Goal: Task Accomplishment & Management: Use online tool/utility

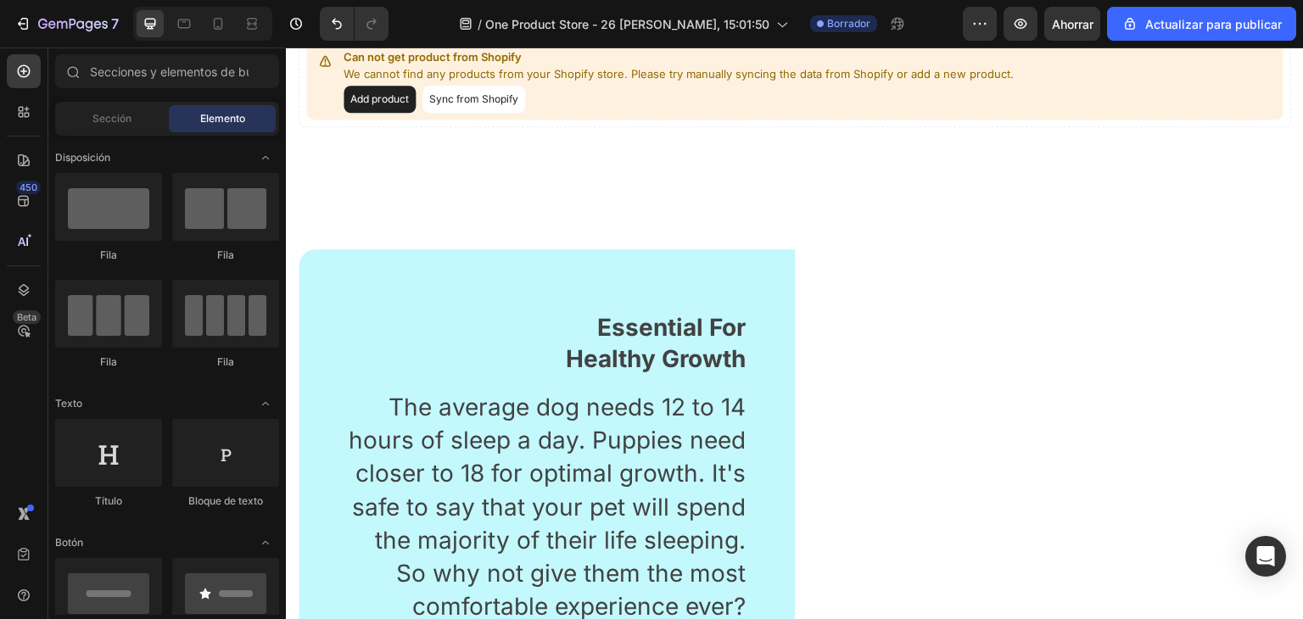
scroll to position [1591, 0]
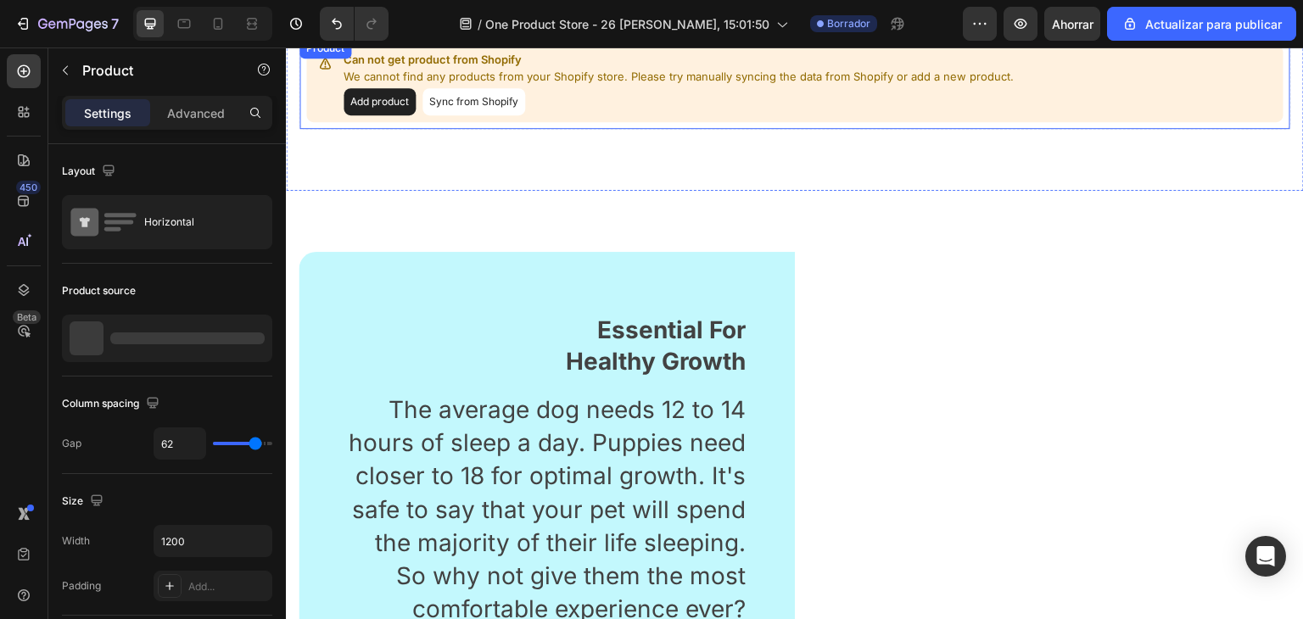
click at [464, 105] on button "Sync from Shopify" at bounding box center [473, 101] width 103 height 27
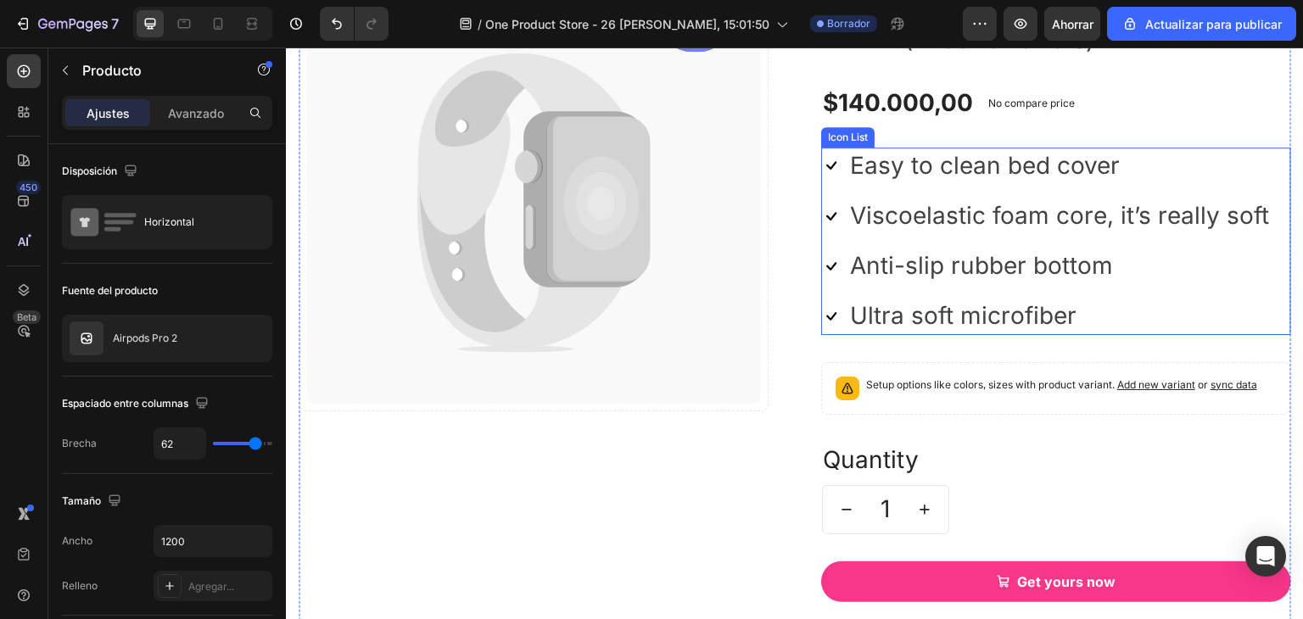
scroll to position [1673, 0]
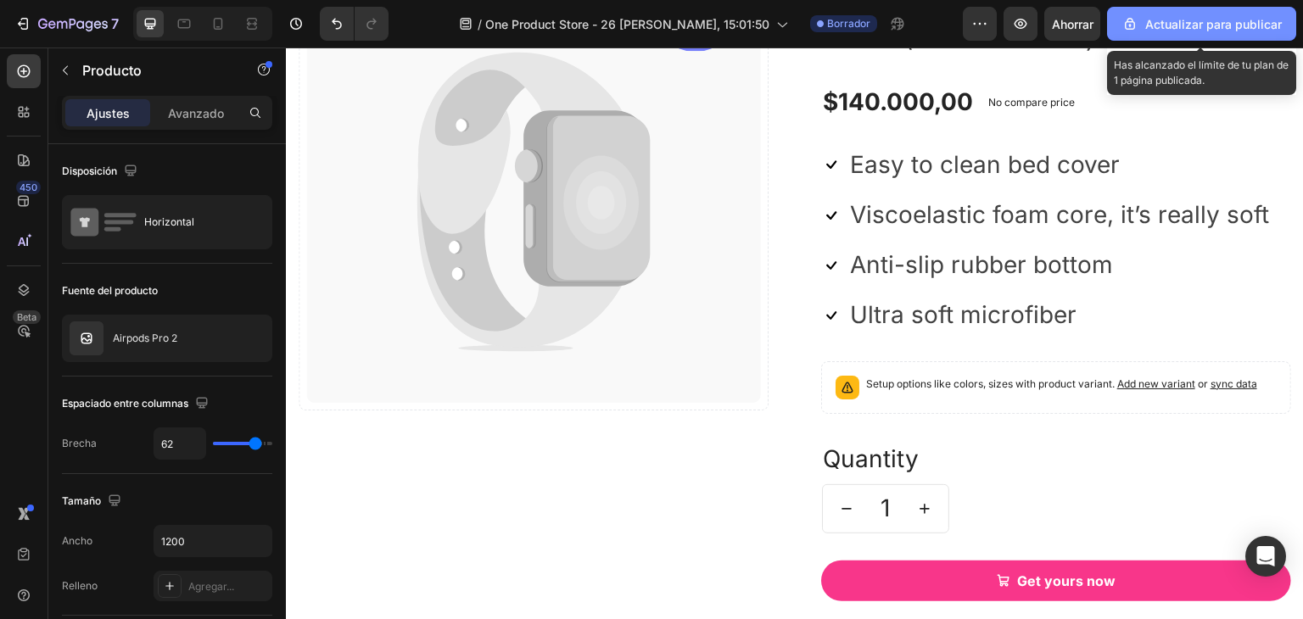
click at [1186, 23] on font "Actualizar para publicar" at bounding box center [1213, 24] width 137 height 14
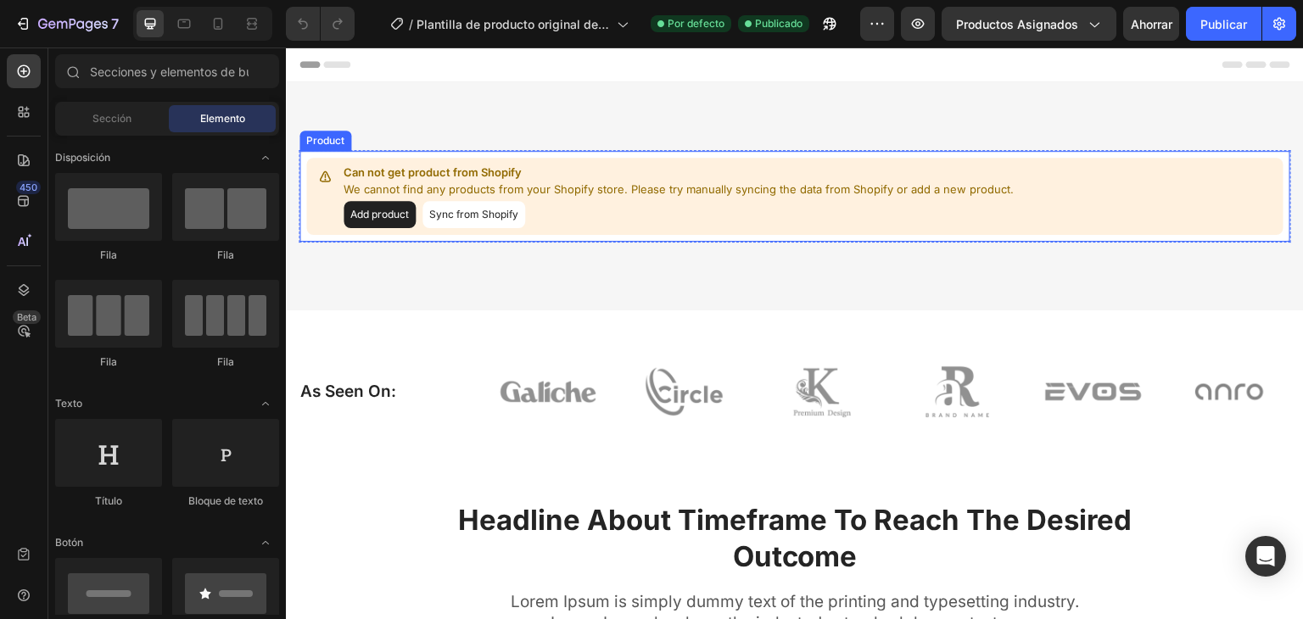
click at [472, 217] on button "Sync from Shopify" at bounding box center [473, 214] width 103 height 27
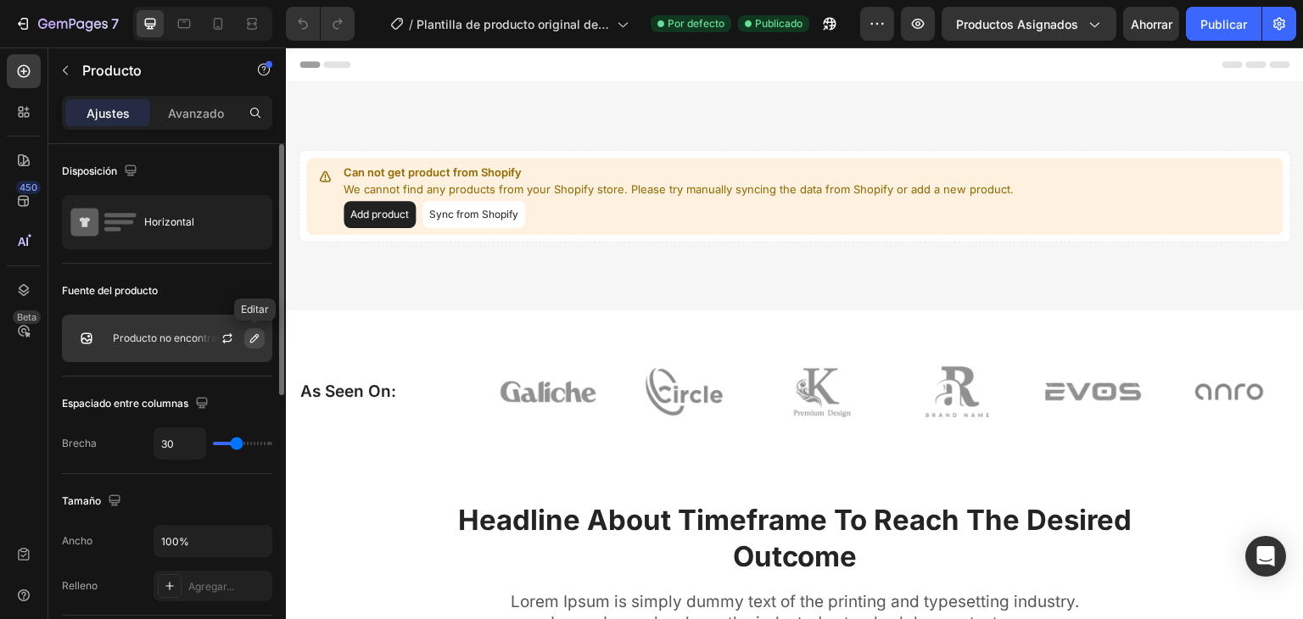
click at [254, 344] on icon "button" at bounding box center [255, 339] width 14 height 14
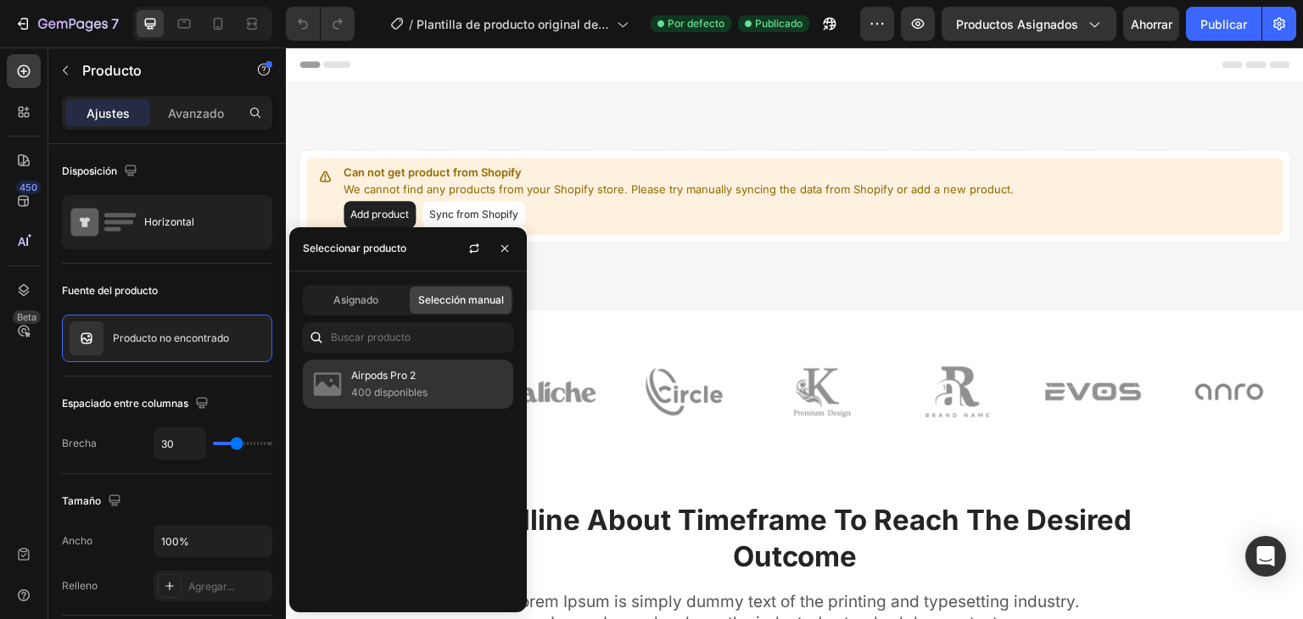
click at [376, 376] on font "Airpods Pro 2" at bounding box center [383, 375] width 64 height 13
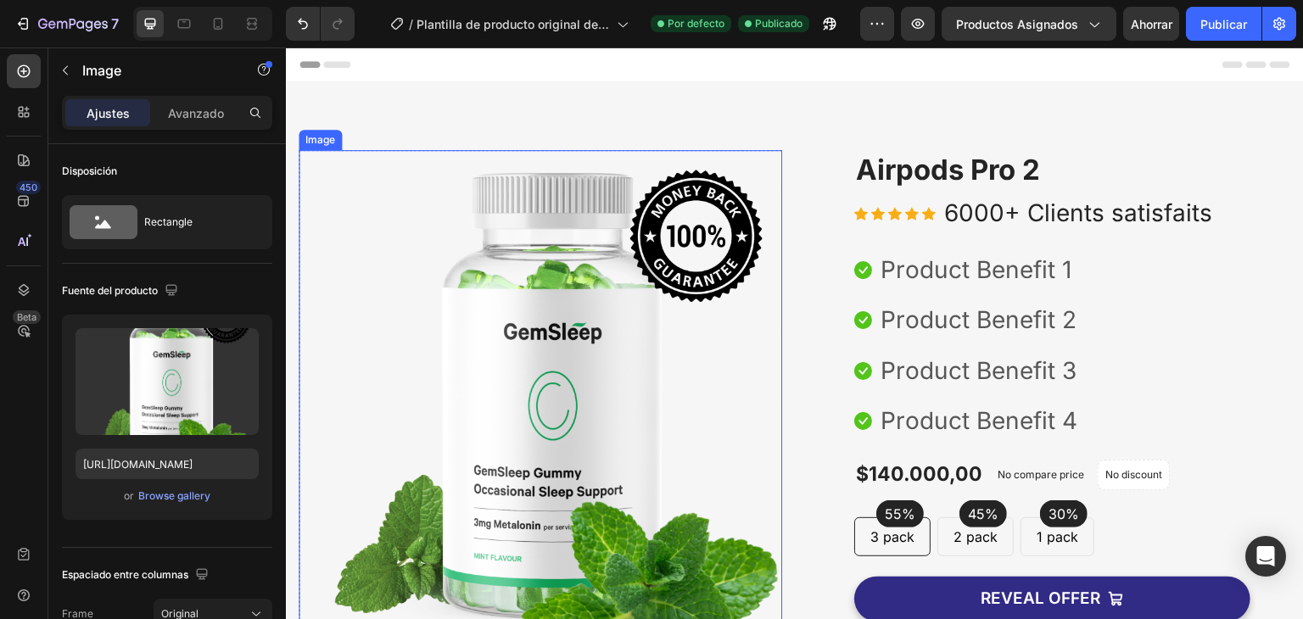
click at [768, 426] on img at bounding box center [540, 403] width 483 height 506
click at [1203, 20] on font "Publicar" at bounding box center [1223, 24] width 47 height 14
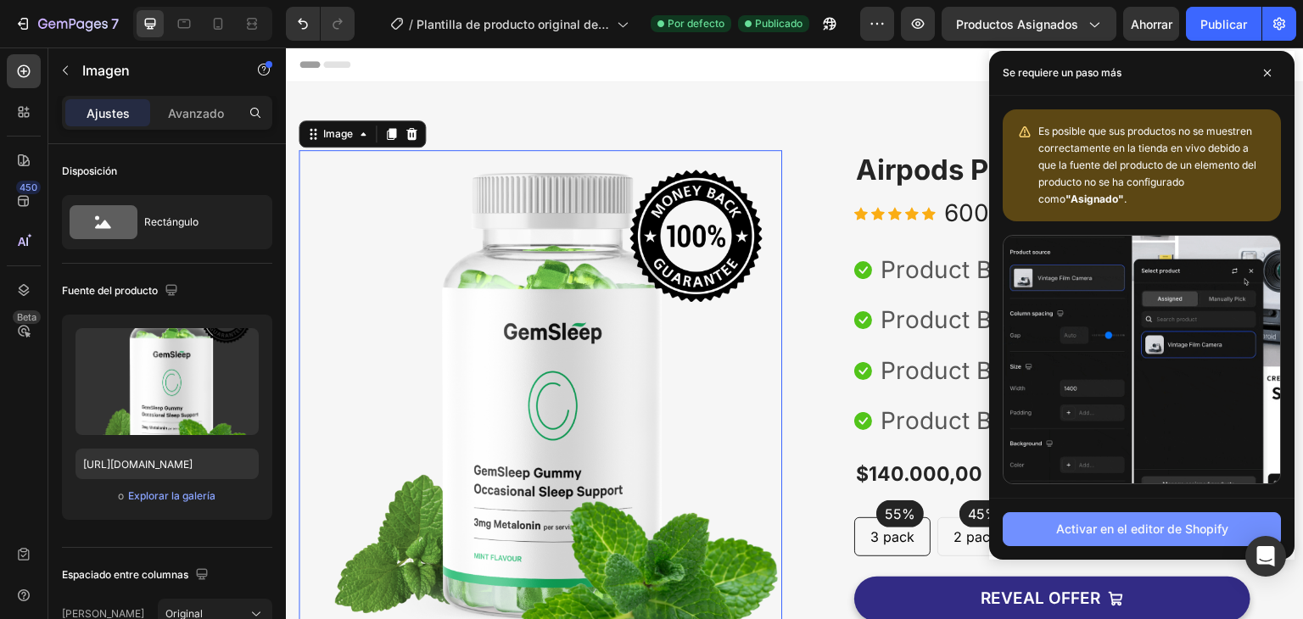
click at [1133, 523] on font "Activar en el editor de Shopify" at bounding box center [1142, 529] width 172 height 14
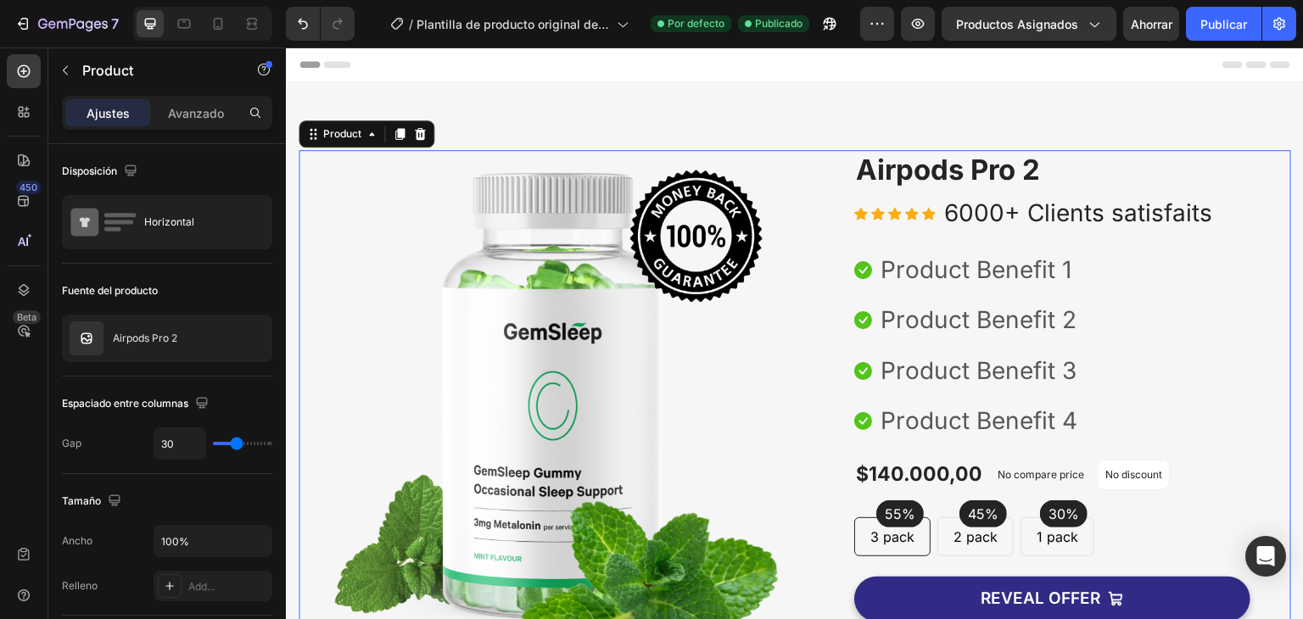
scroll to position [43, 0]
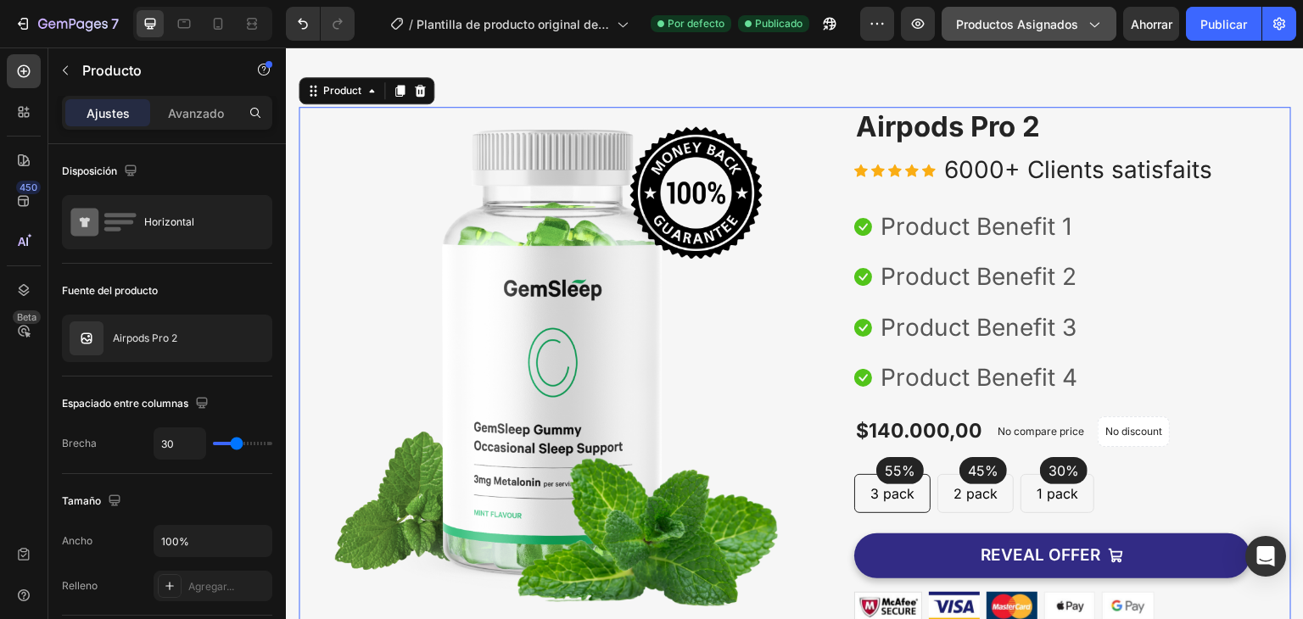
click at [1092, 25] on icon "button" at bounding box center [1094, 25] width 9 height 5
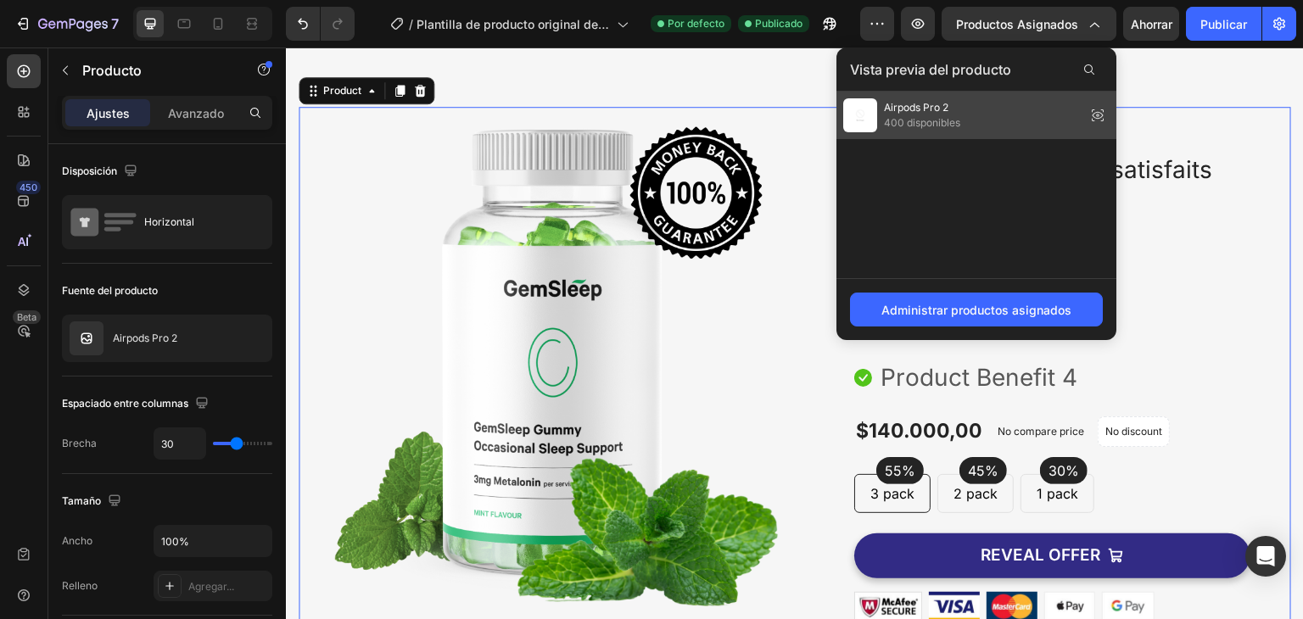
click at [936, 121] on font "400 disponibles" at bounding box center [922, 122] width 76 height 13
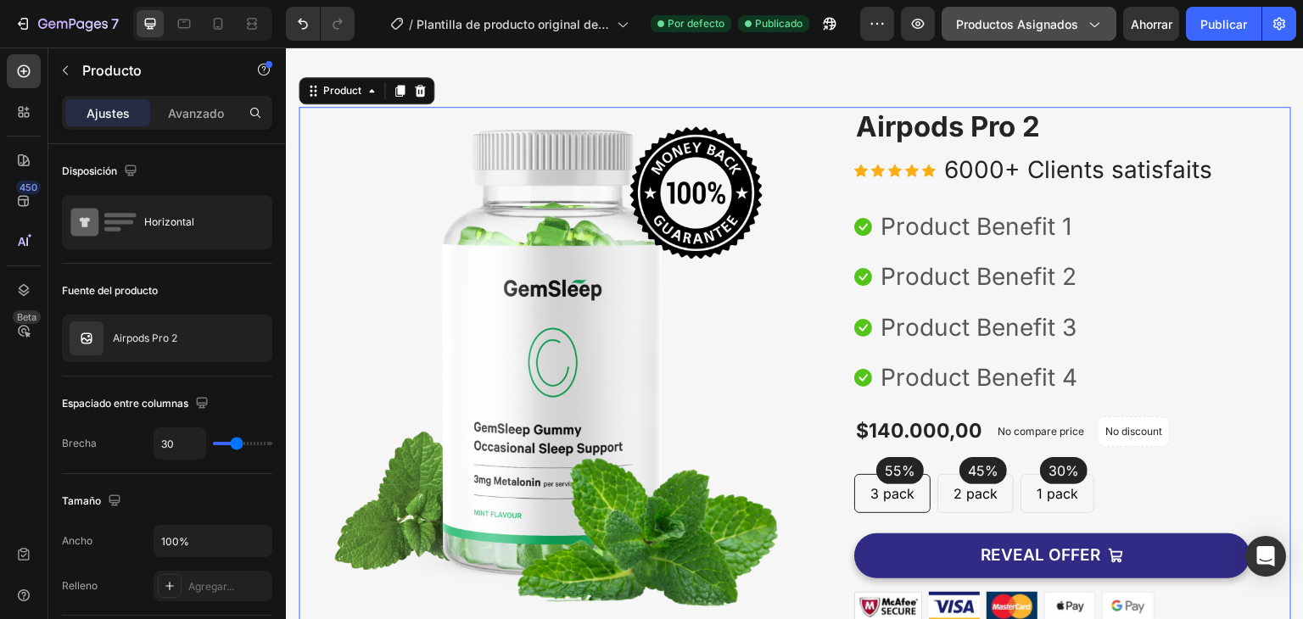
click at [1109, 31] on button "Productos asignados" at bounding box center [1028, 24] width 175 height 34
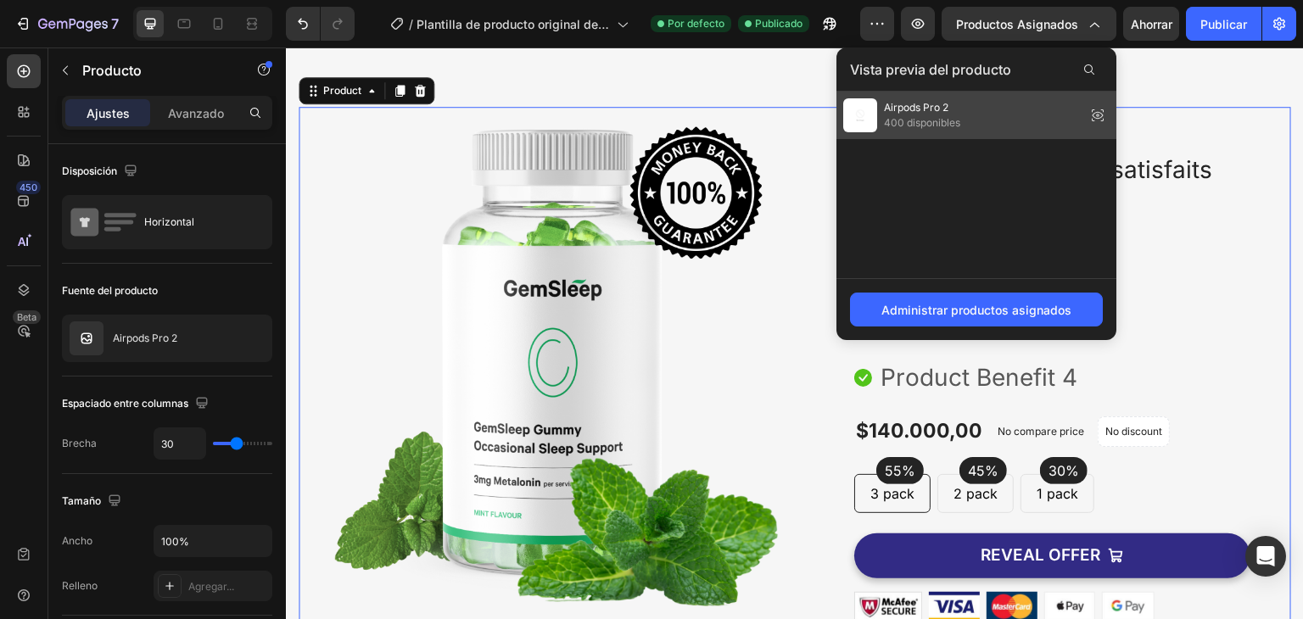
click at [858, 120] on img at bounding box center [860, 115] width 34 height 34
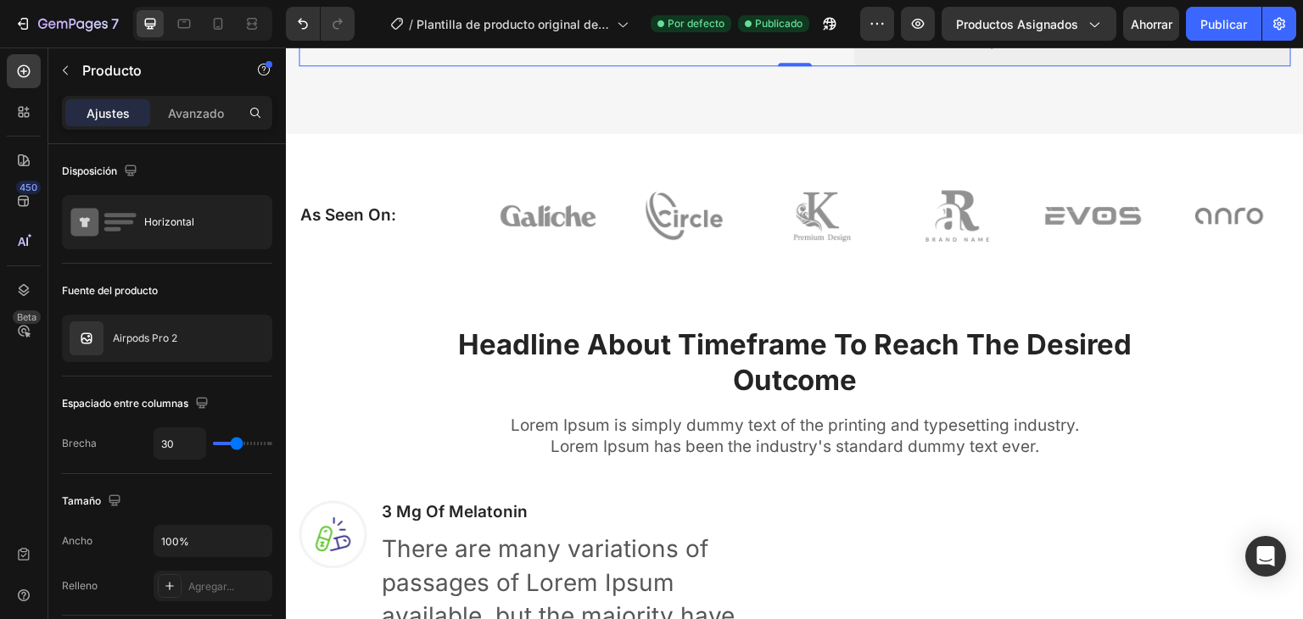
scroll to position [895, 0]
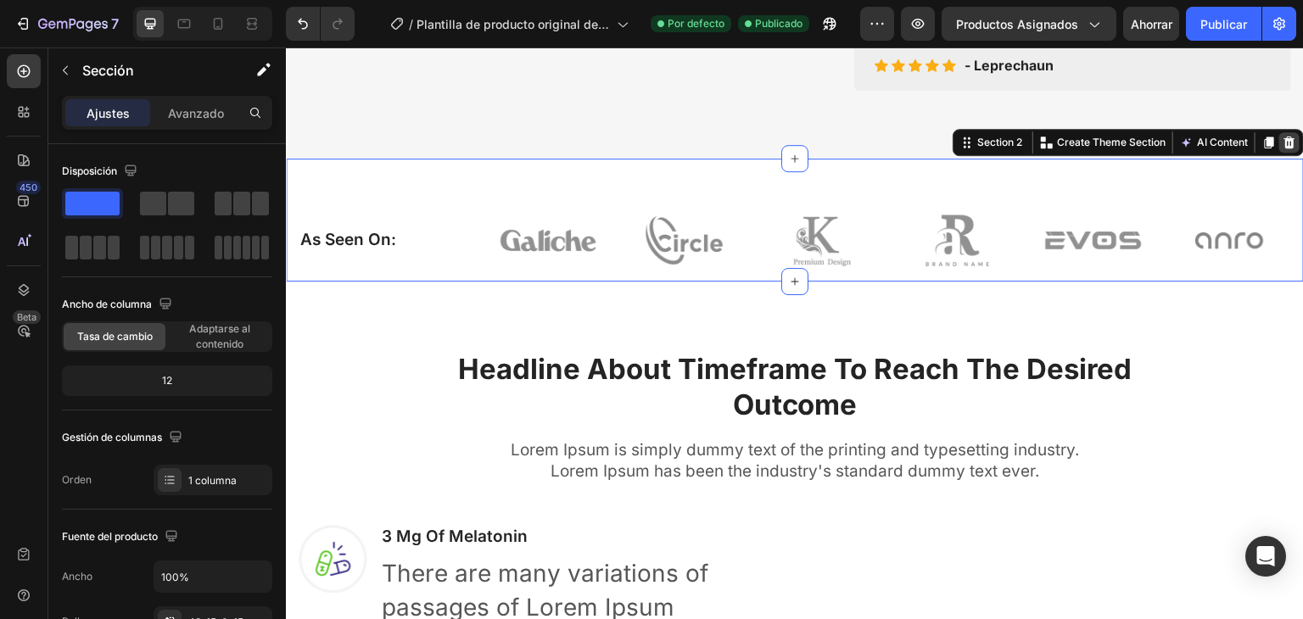
click at [1284, 139] on icon at bounding box center [1289, 143] width 11 height 12
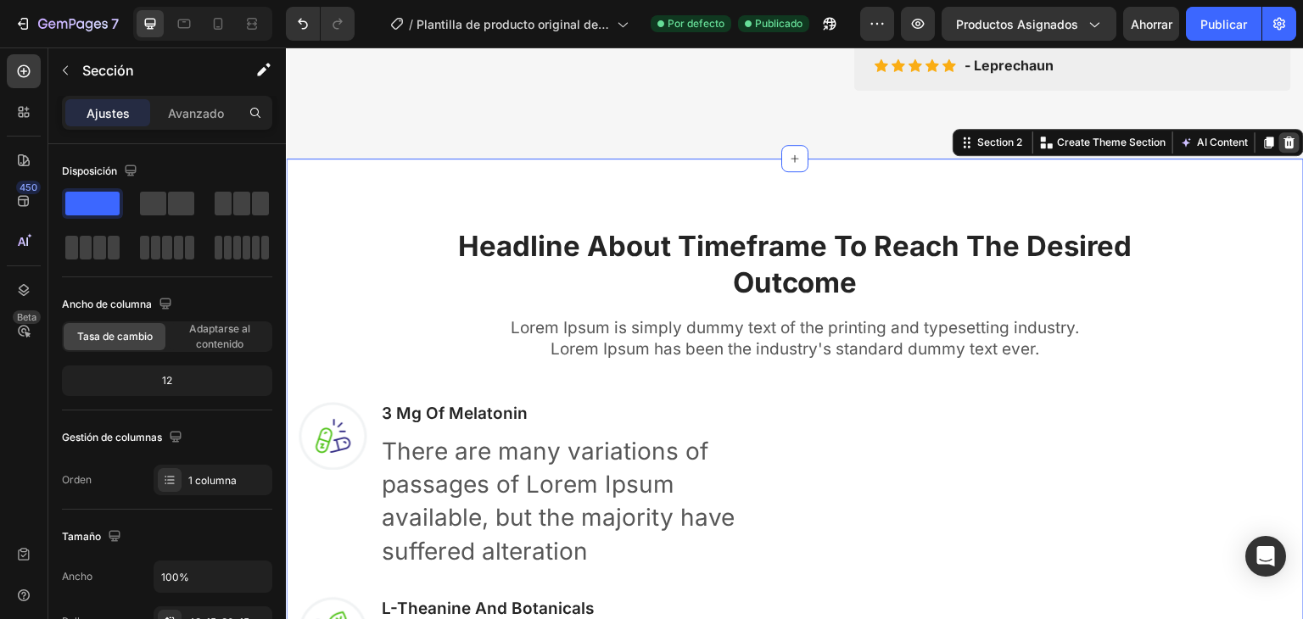
click at [1284, 143] on icon at bounding box center [1289, 143] width 11 height 12
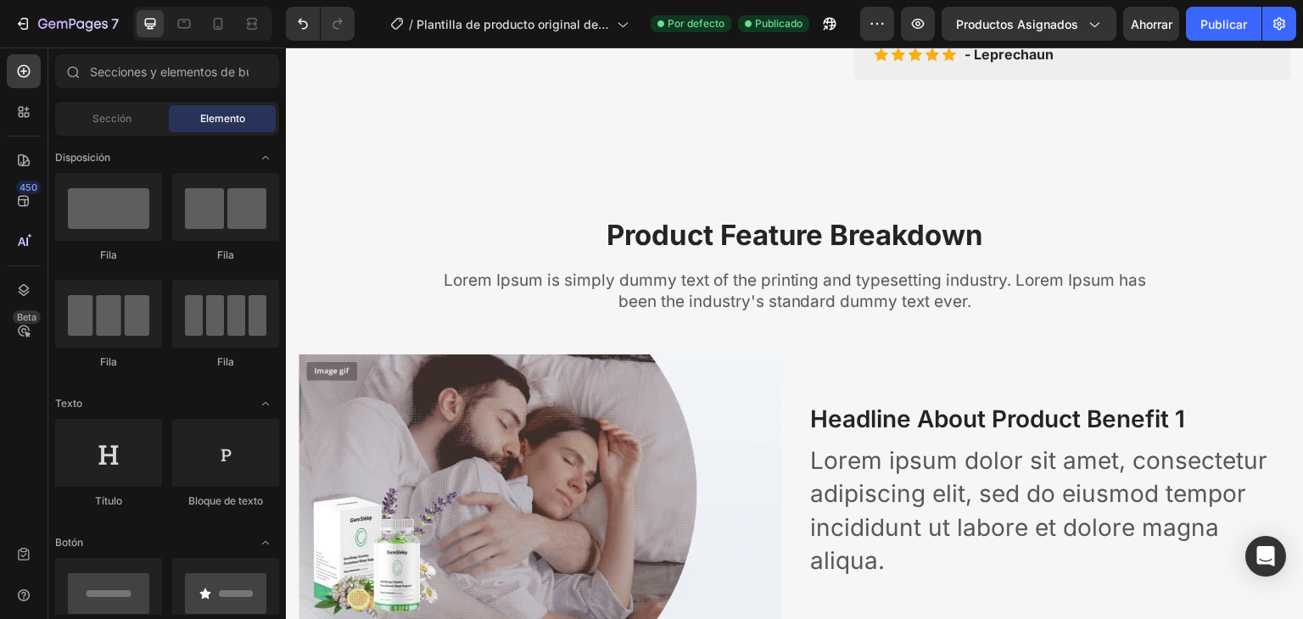
scroll to position [834, 0]
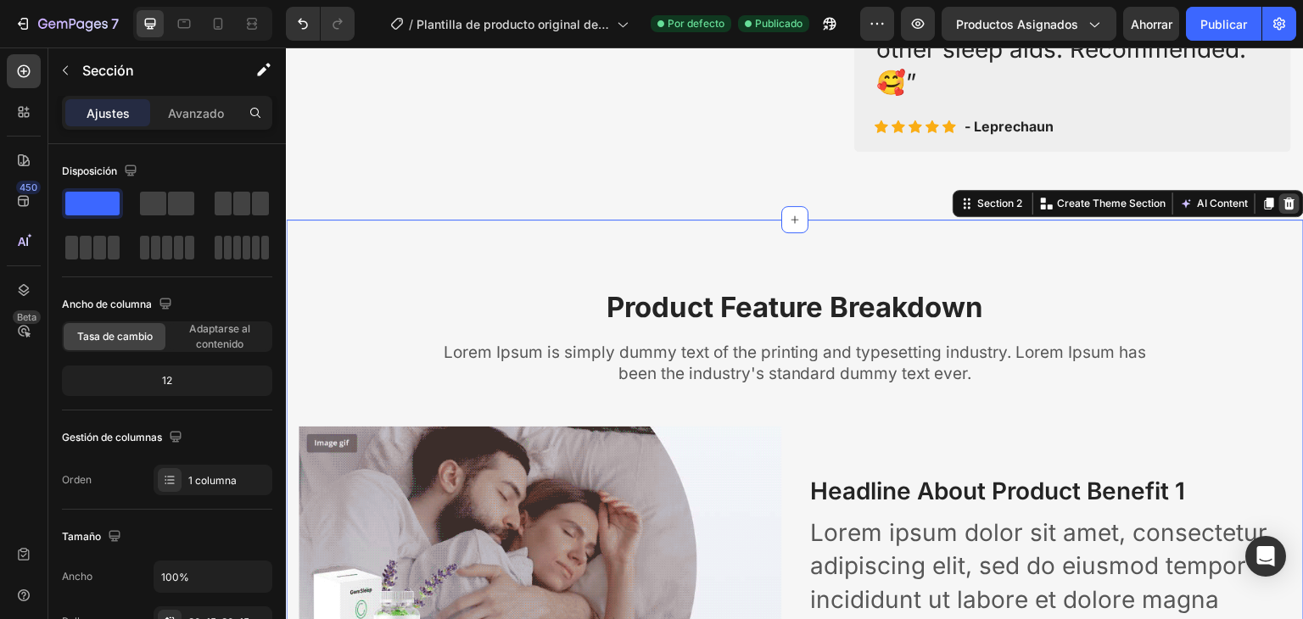
click at [1284, 200] on div at bounding box center [1289, 203] width 20 height 20
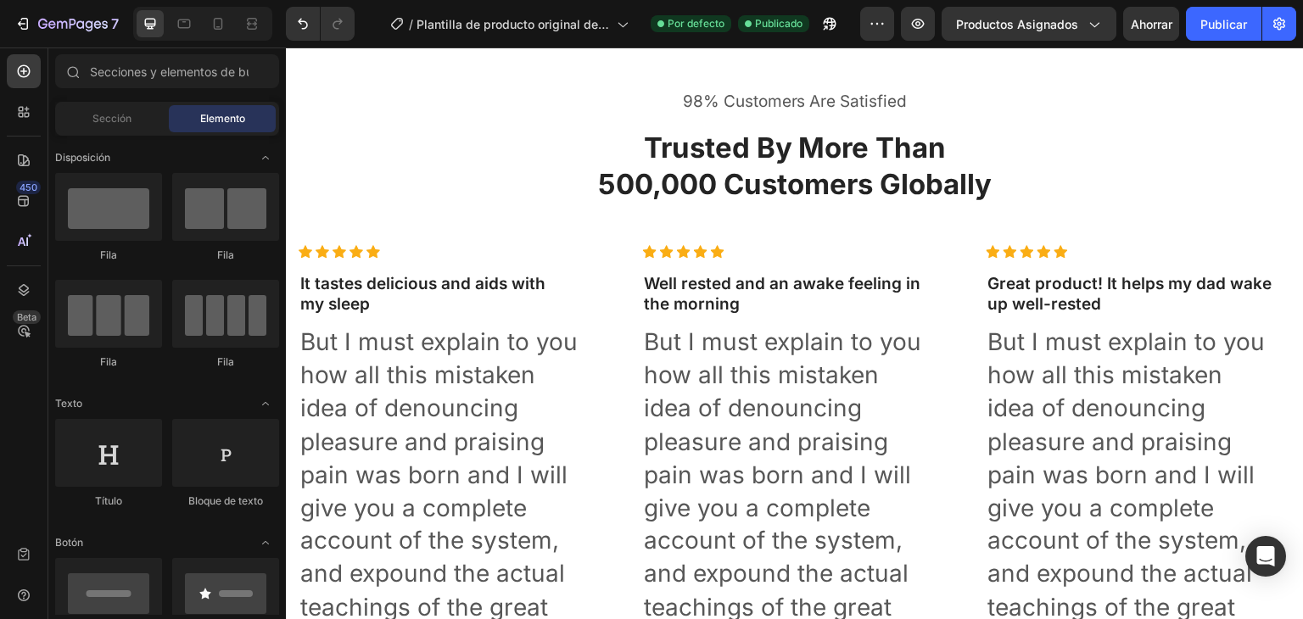
scroll to position [945, 0]
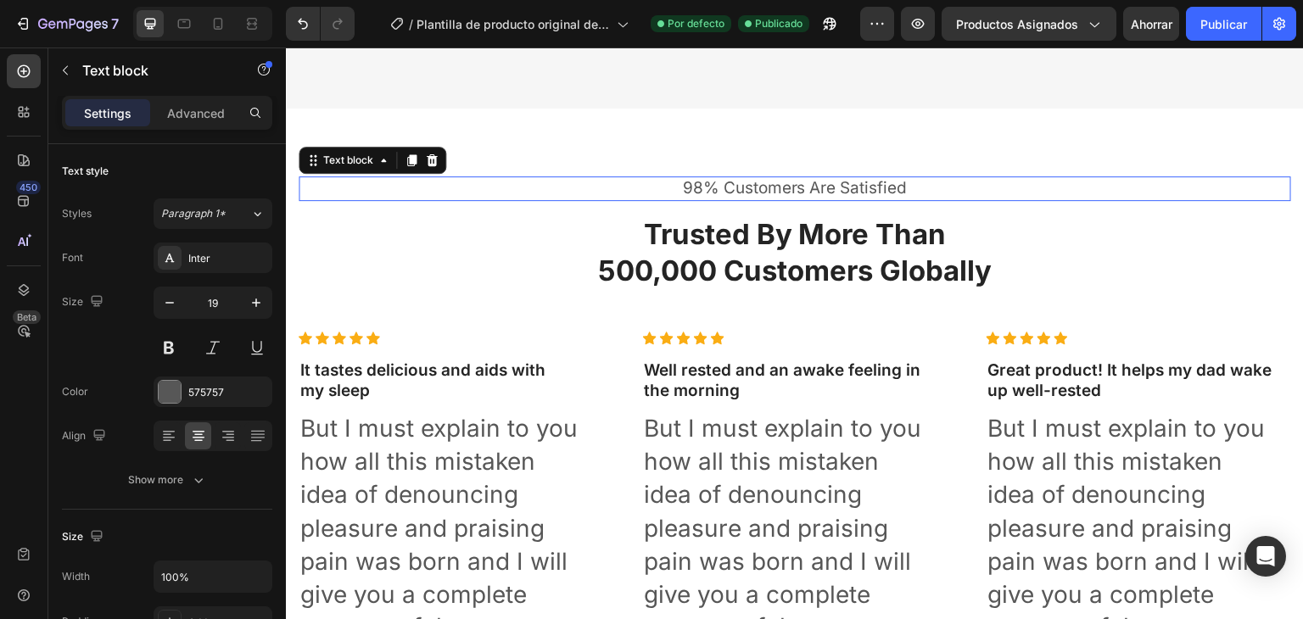
click at [1229, 193] on p "98% Customers Are Satisfied" at bounding box center [794, 188] width 989 height 21
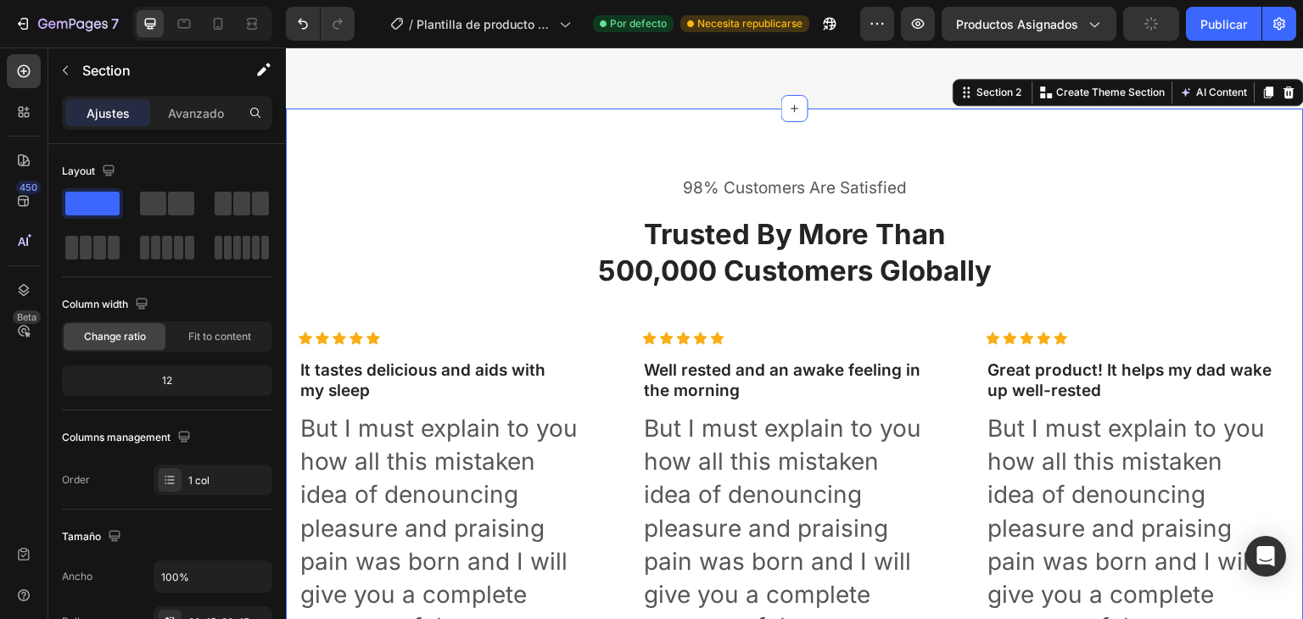
click at [1237, 144] on div "98% Customers Are Satisfied Text block Trusted By More Than 500,000 Customers G…" at bounding box center [795, 506] width 1018 height 795
click at [1282, 86] on icon at bounding box center [1289, 93] width 14 height 14
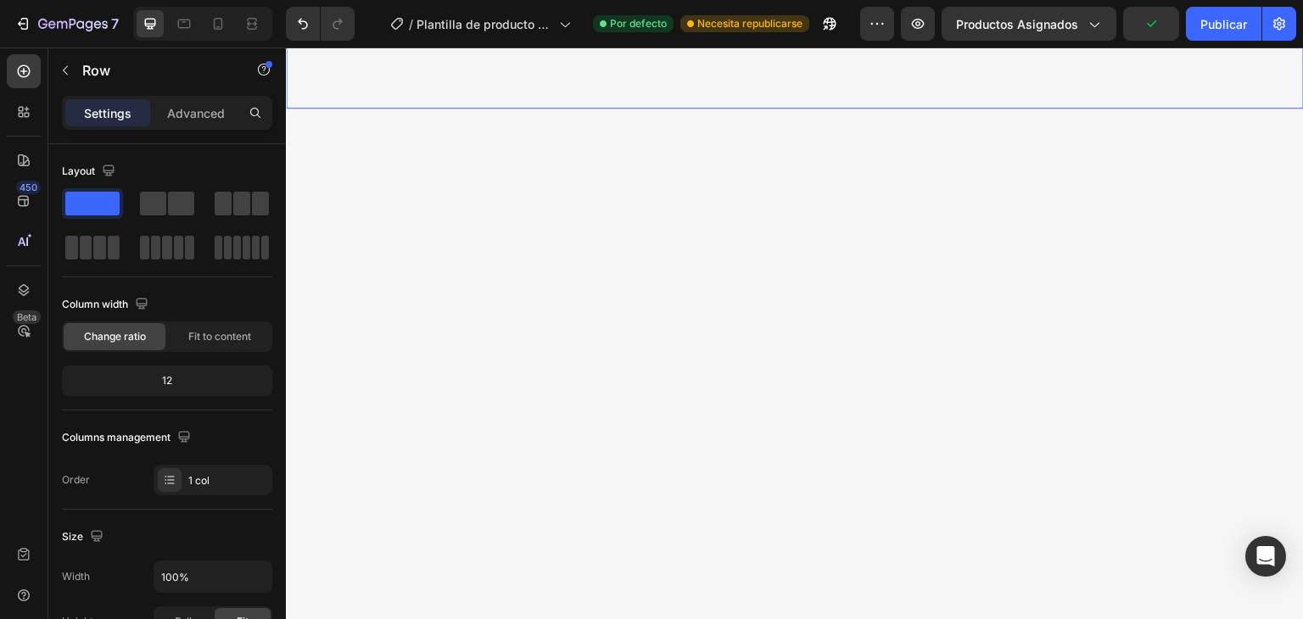
drag, startPoint x: 1277, startPoint y: 85, endPoint x: 1081, endPoint y: 390, distance: 363.2
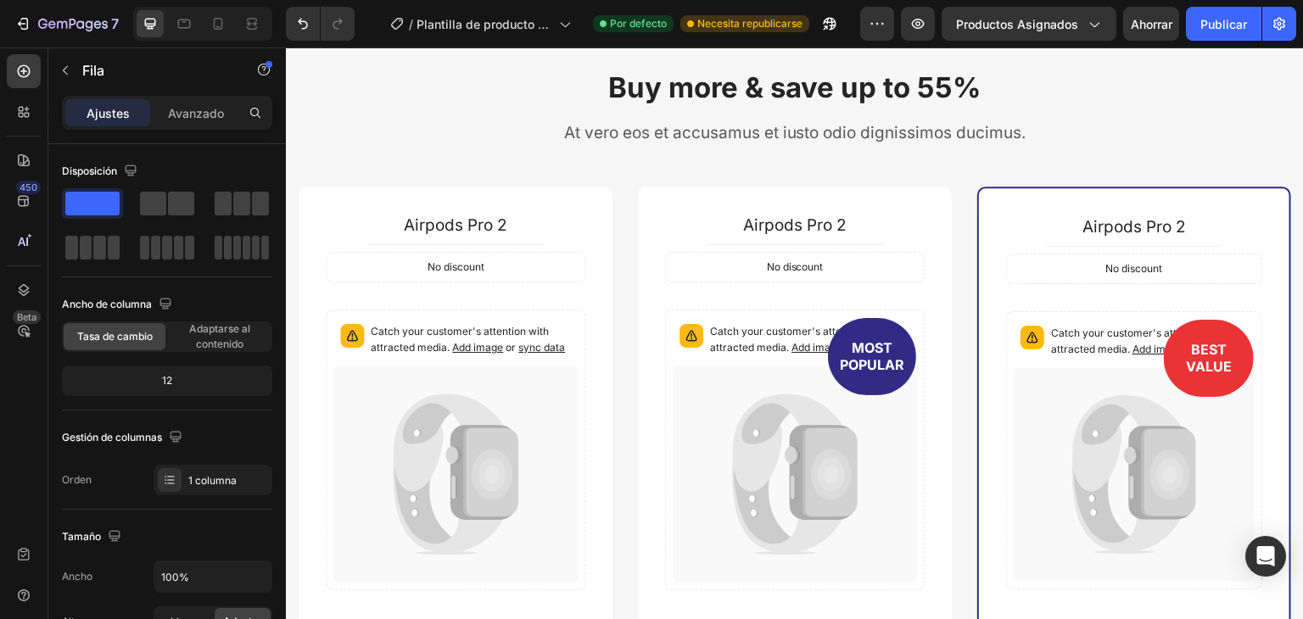
scroll to position [665, 0]
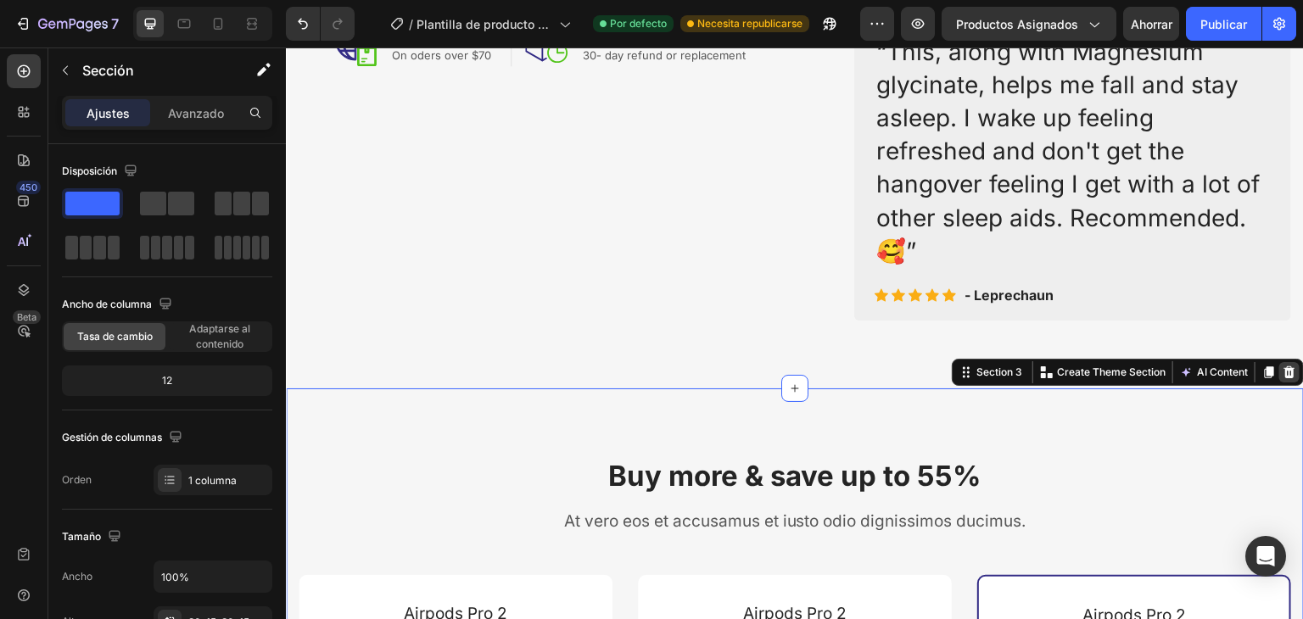
click at [1282, 371] on icon at bounding box center [1289, 373] width 14 height 14
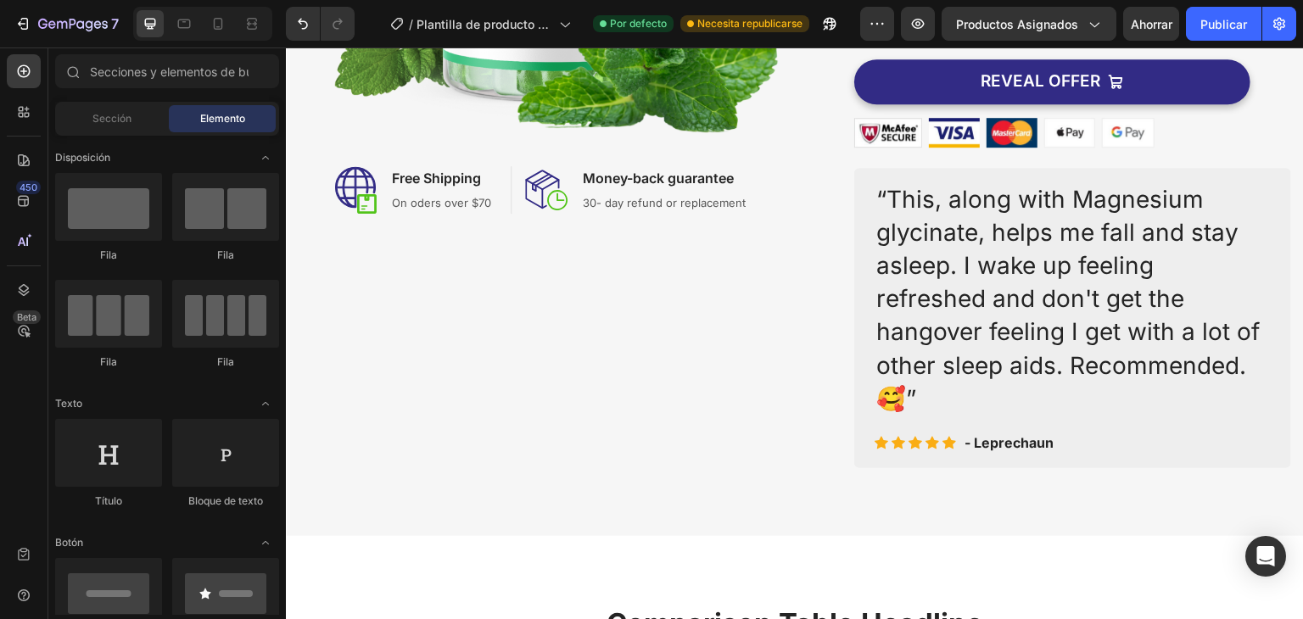
scroll to position [573, 0]
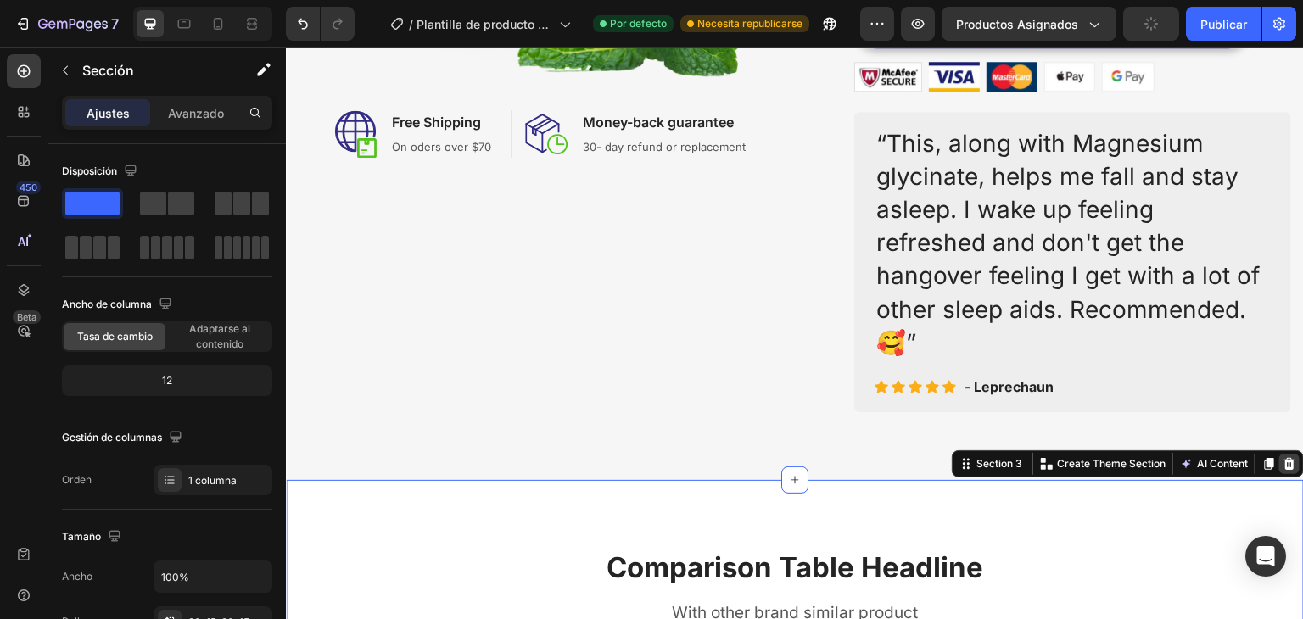
click at [1284, 467] on icon at bounding box center [1289, 464] width 11 height 12
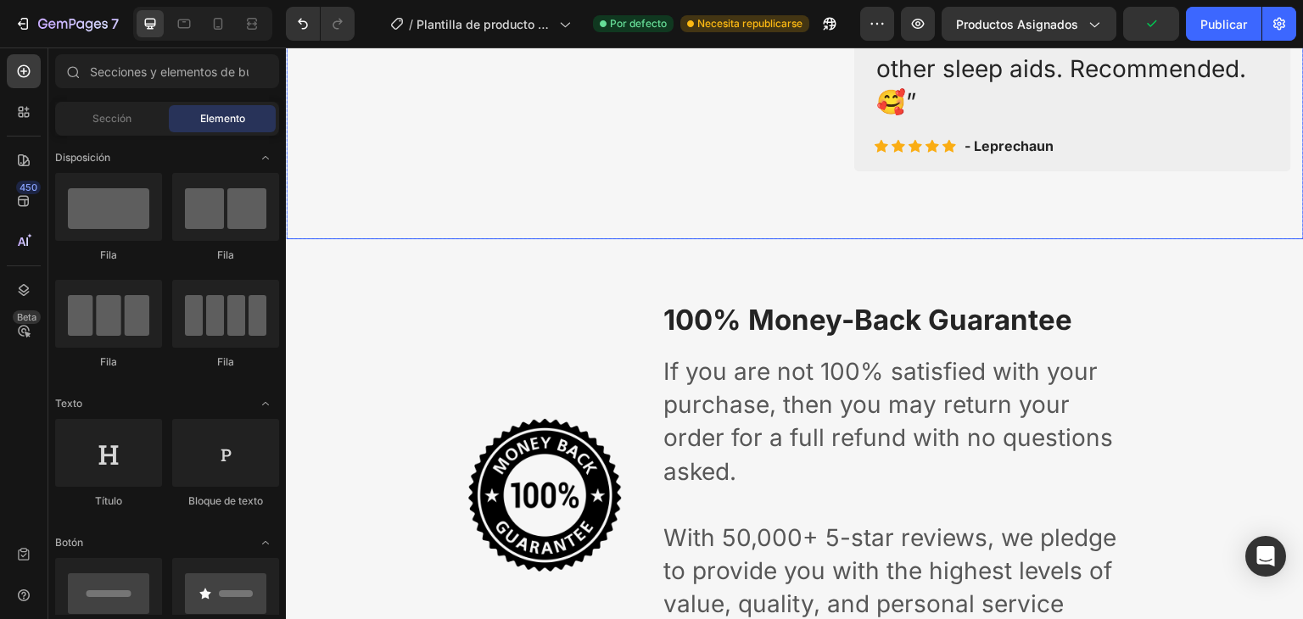
scroll to position [874, 0]
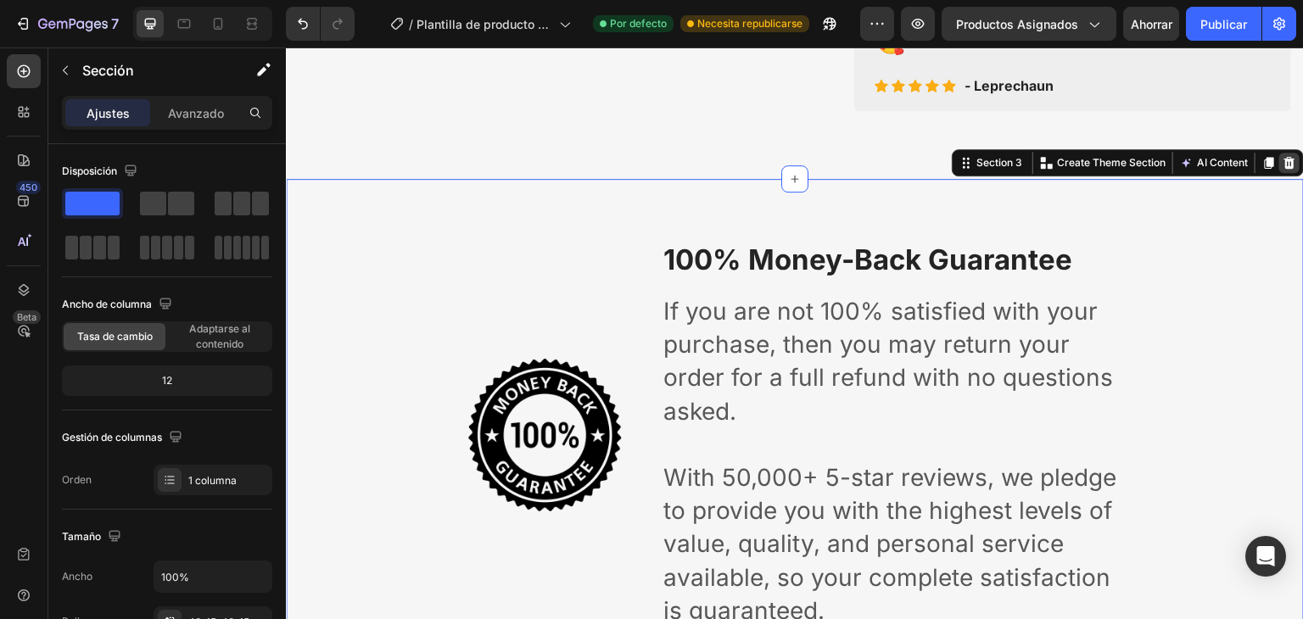
click at [1284, 159] on icon at bounding box center [1289, 163] width 11 height 12
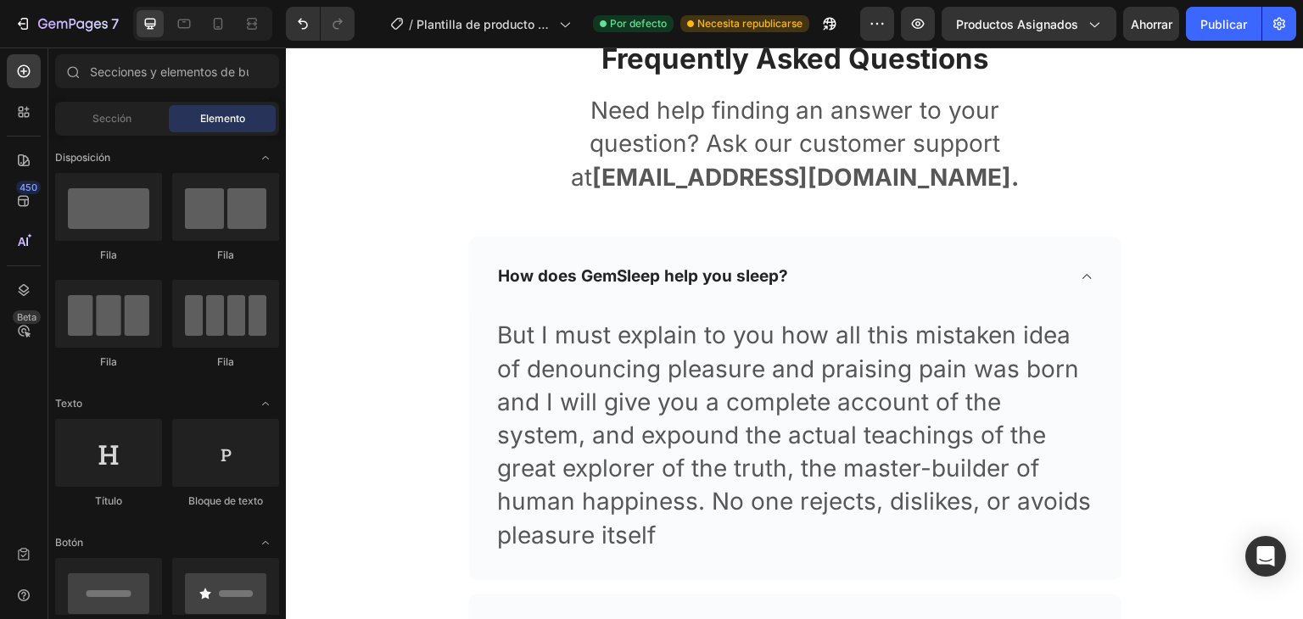
scroll to position [851, 0]
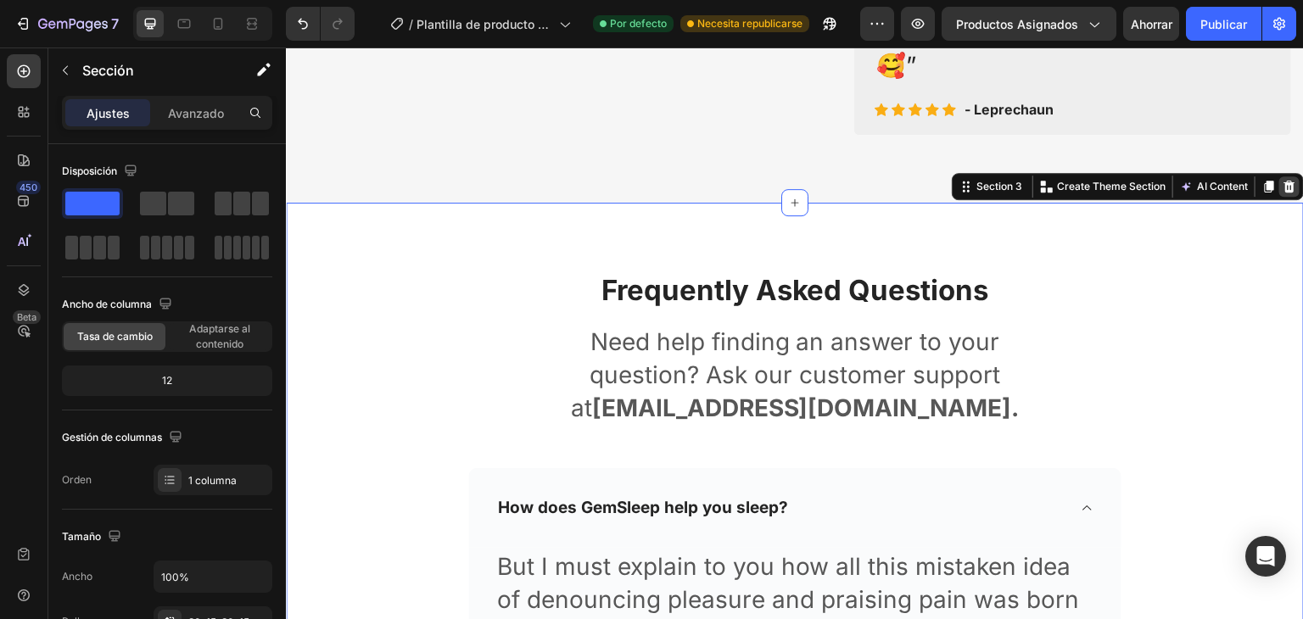
click at [1282, 185] on icon at bounding box center [1289, 187] width 14 height 14
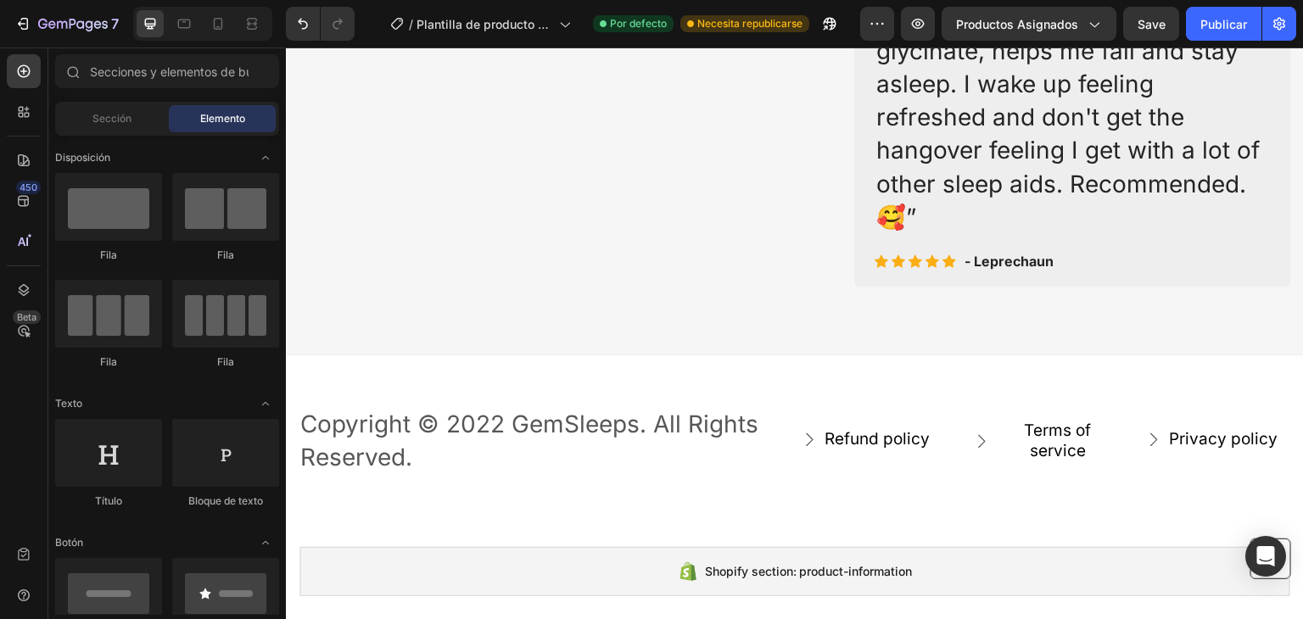
scroll to position [699, 0]
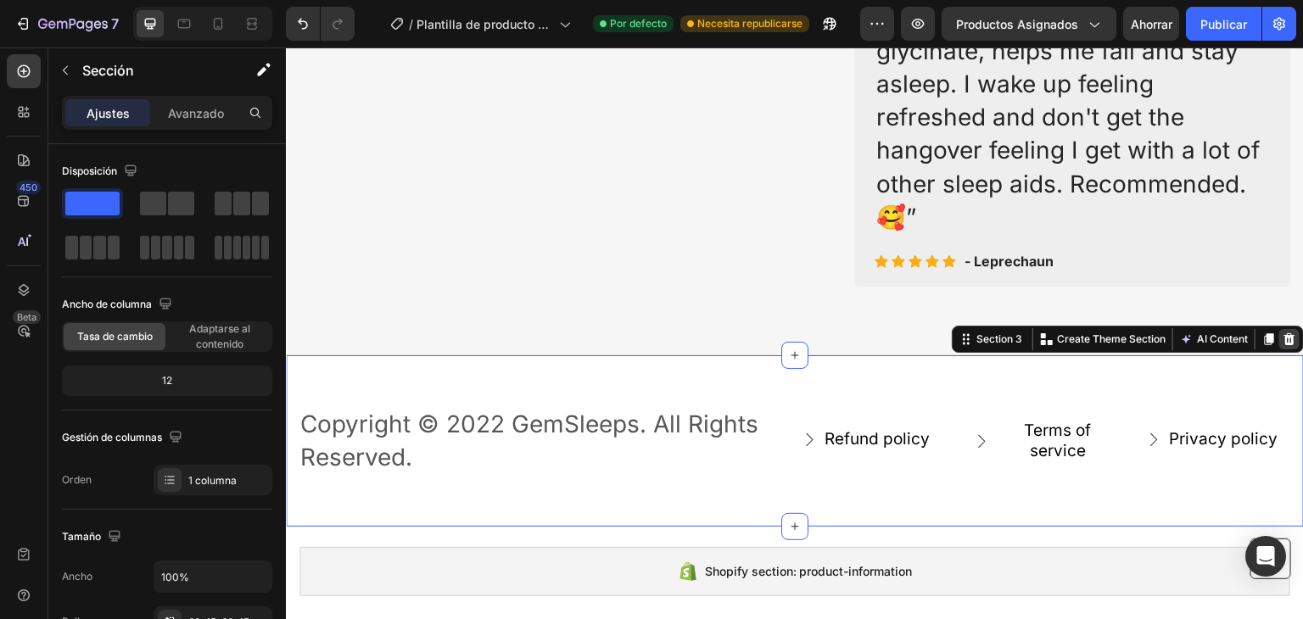
click at [1284, 342] on icon at bounding box center [1289, 339] width 11 height 12
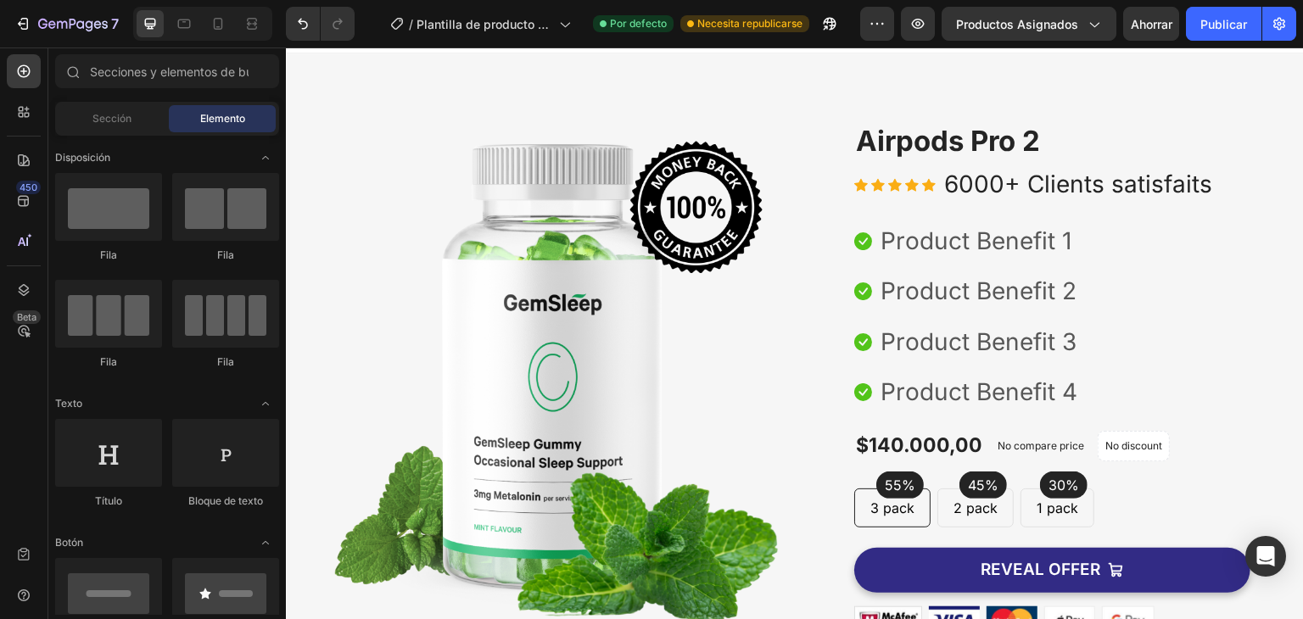
scroll to position [53, 0]
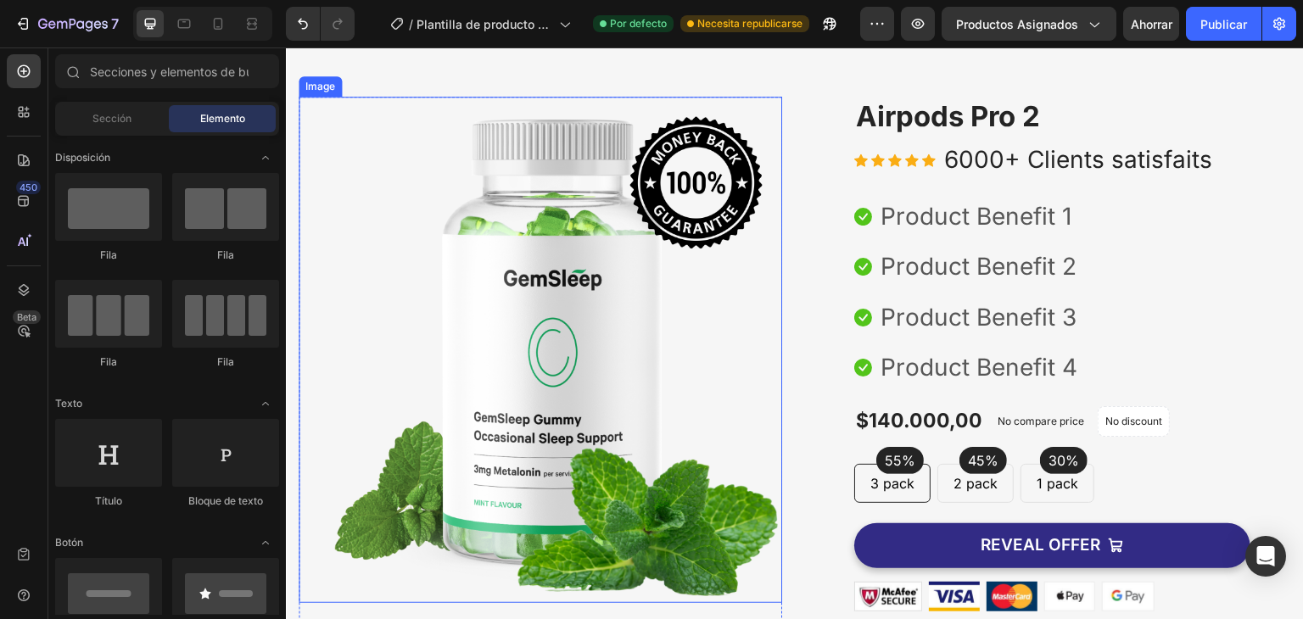
click at [608, 367] on img at bounding box center [540, 350] width 483 height 506
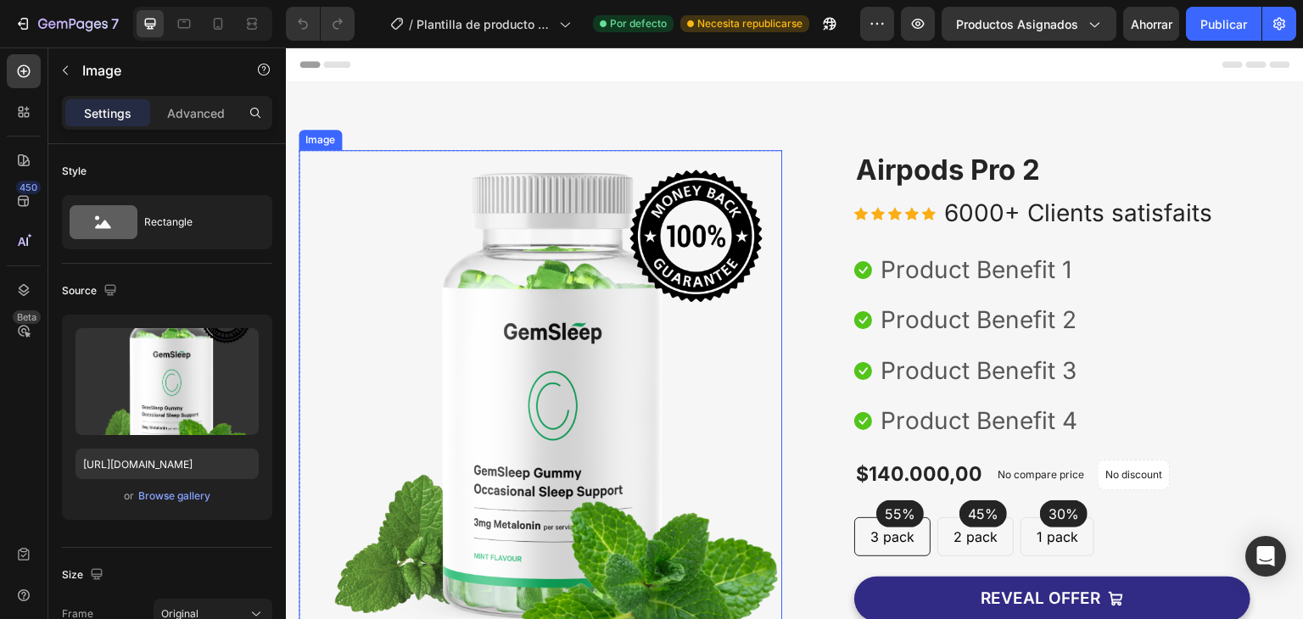
click at [641, 269] on img at bounding box center [540, 403] width 483 height 506
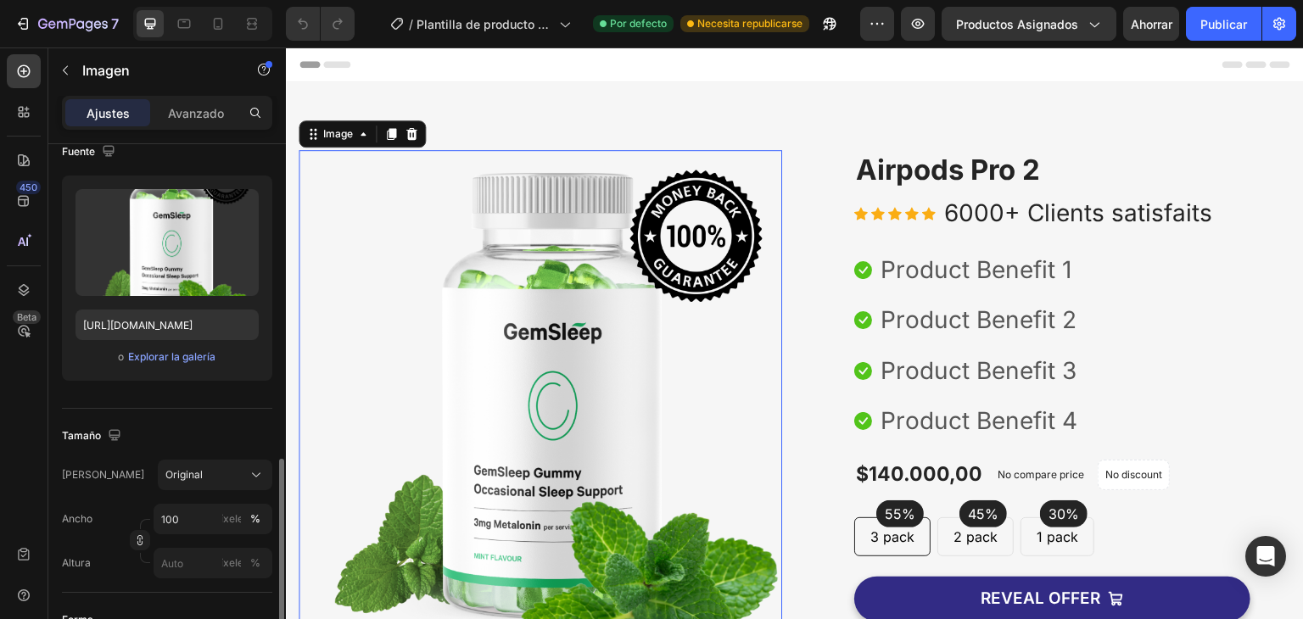
scroll to position [327, 0]
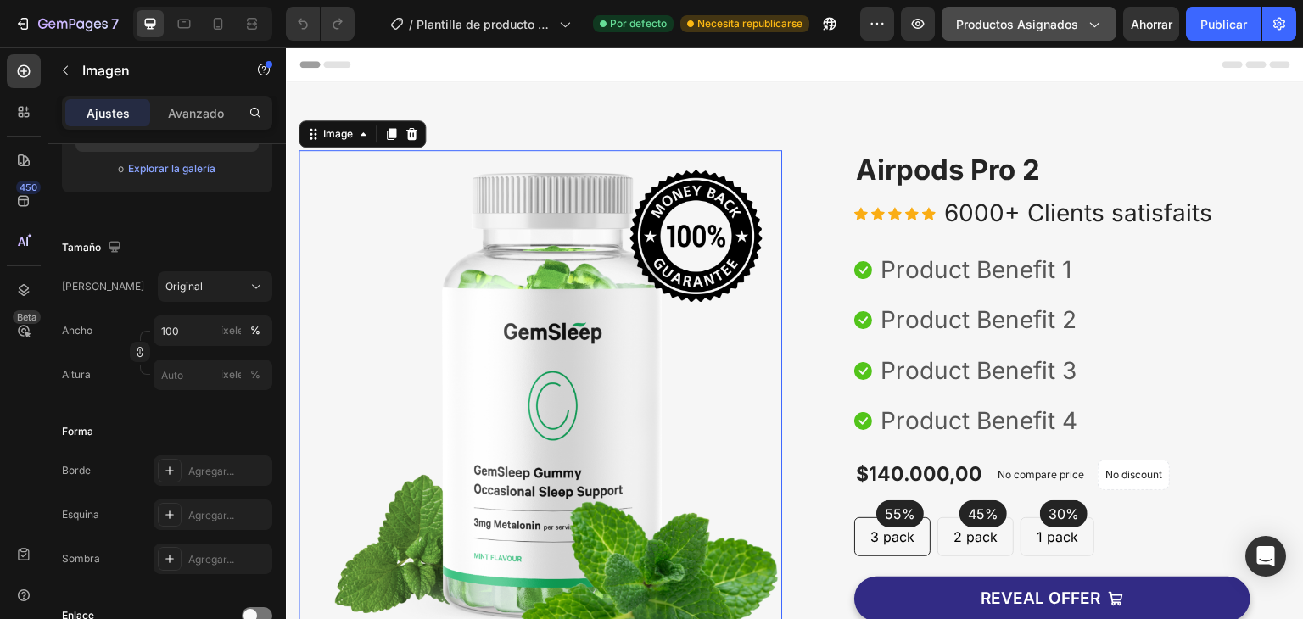
click at [1069, 30] on font "Productos asignados" at bounding box center [1017, 24] width 122 height 14
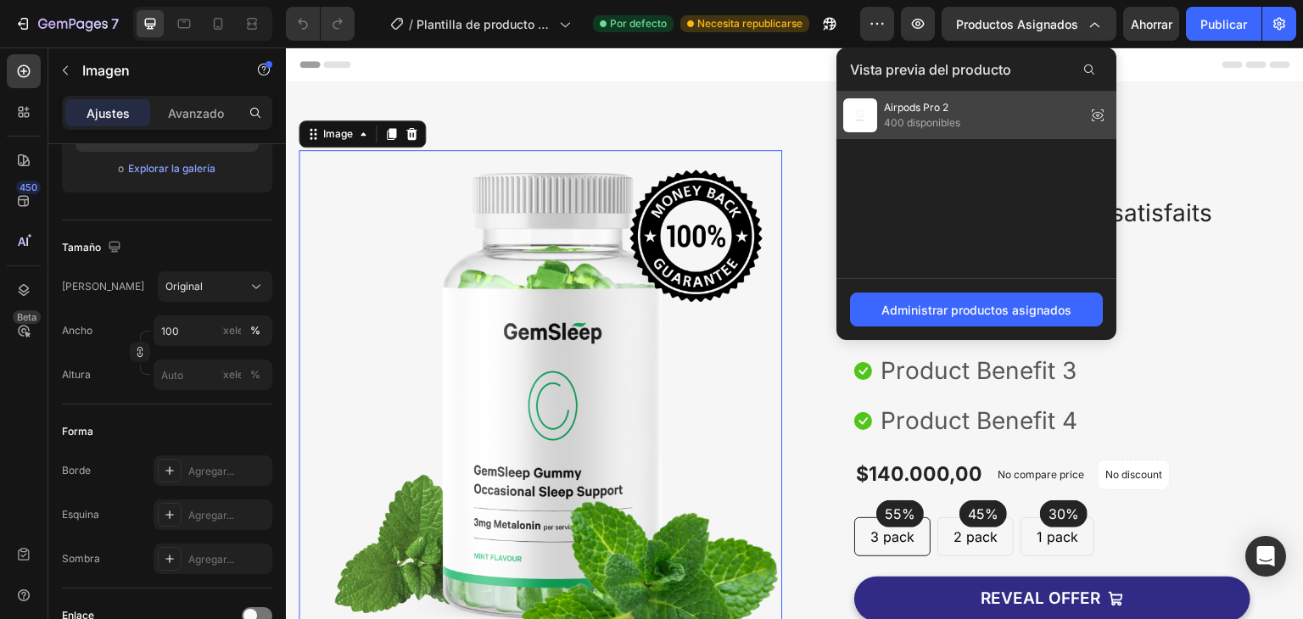
click at [881, 113] on div "Airpods Pro 2 400 disponibles" at bounding box center [901, 115] width 117 height 34
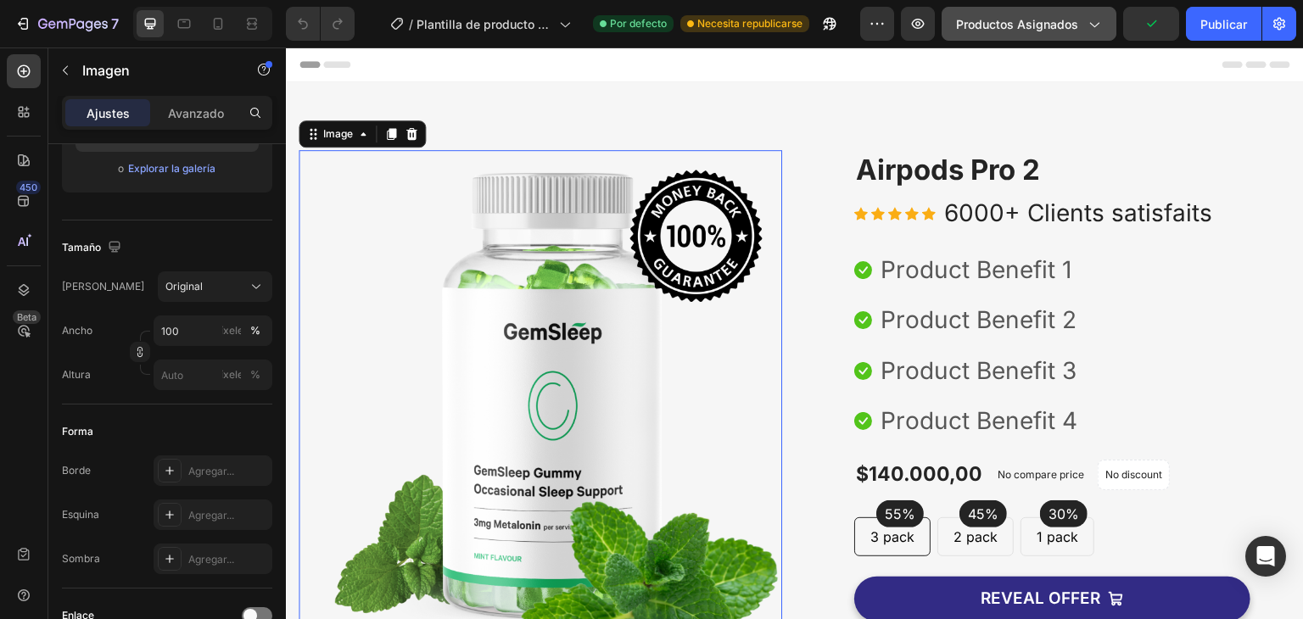
click at [1087, 27] on icon "button" at bounding box center [1093, 23] width 17 height 17
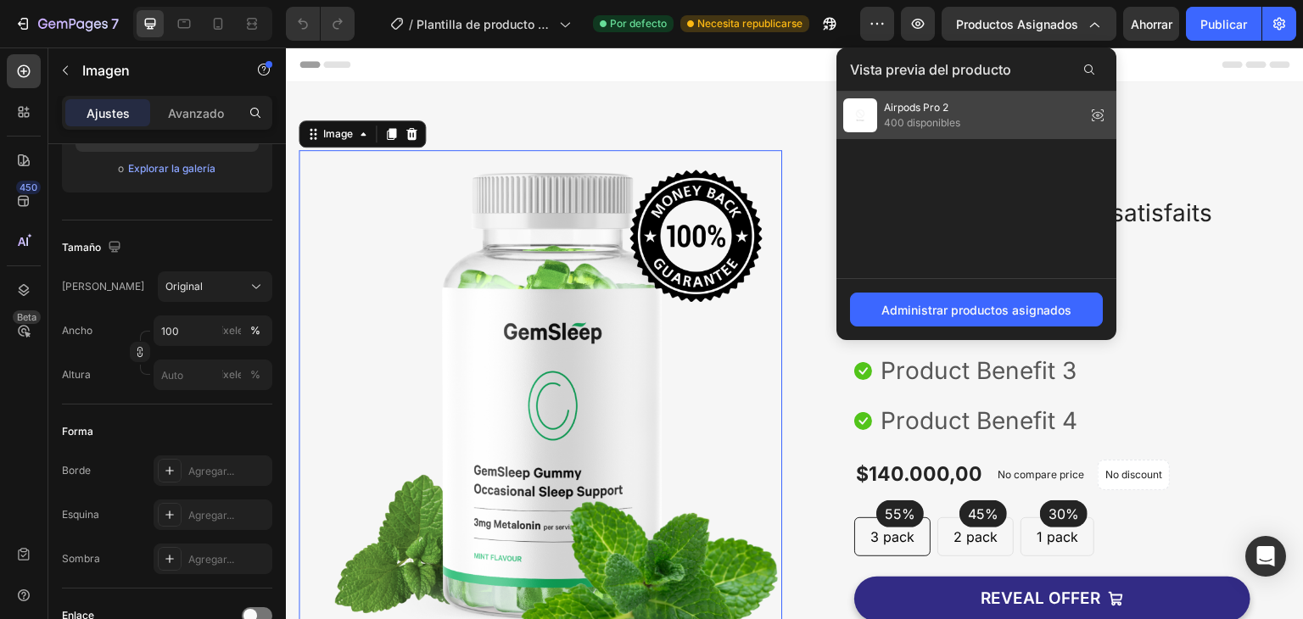
click at [1096, 115] on icon at bounding box center [1098, 115] width 24 height 24
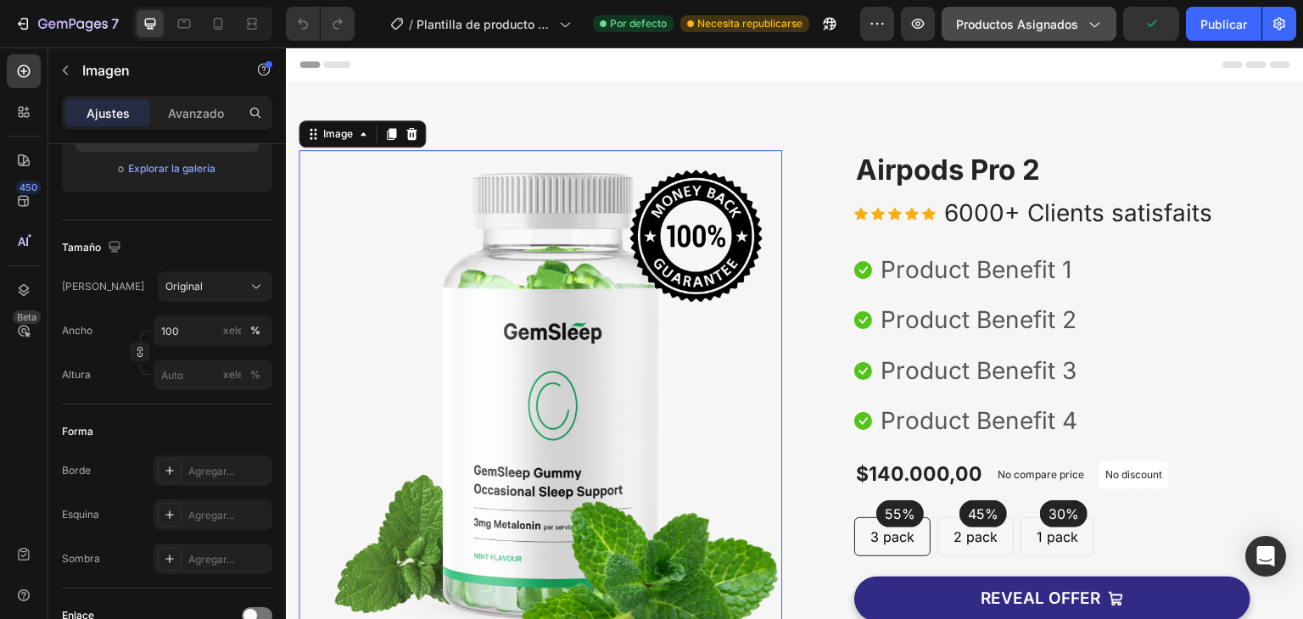
click at [1095, 19] on icon "button" at bounding box center [1093, 23] width 17 height 17
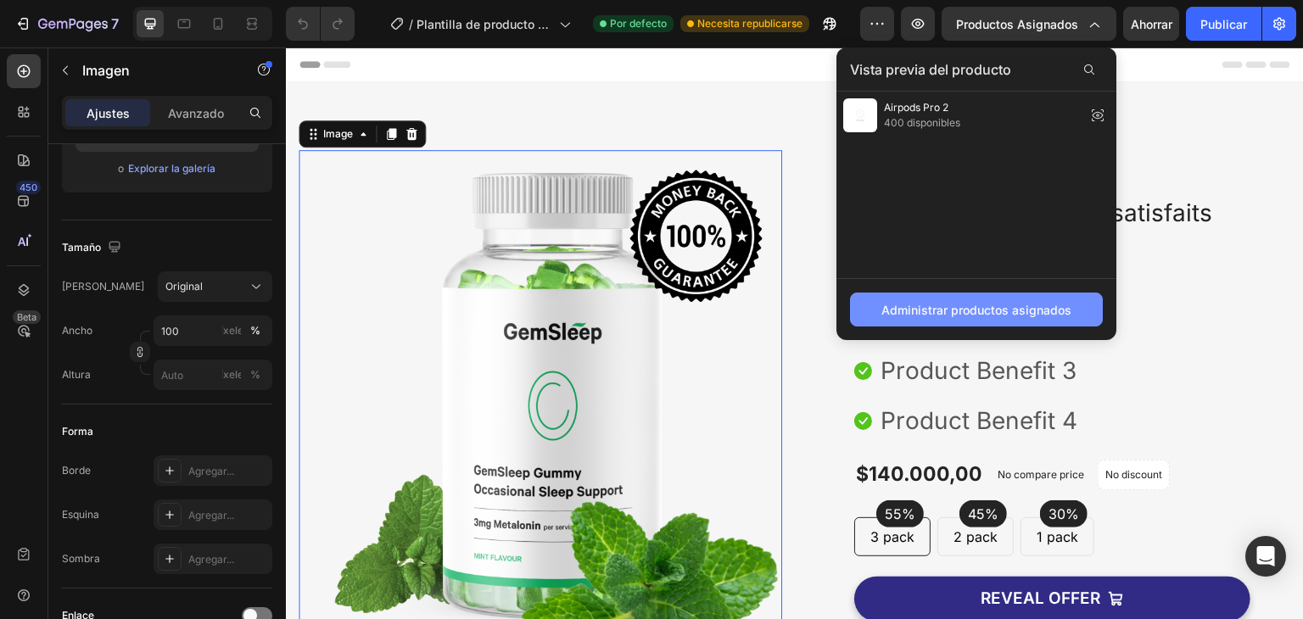
click at [1000, 304] on font "Administrar productos asignados" at bounding box center [976, 310] width 190 height 14
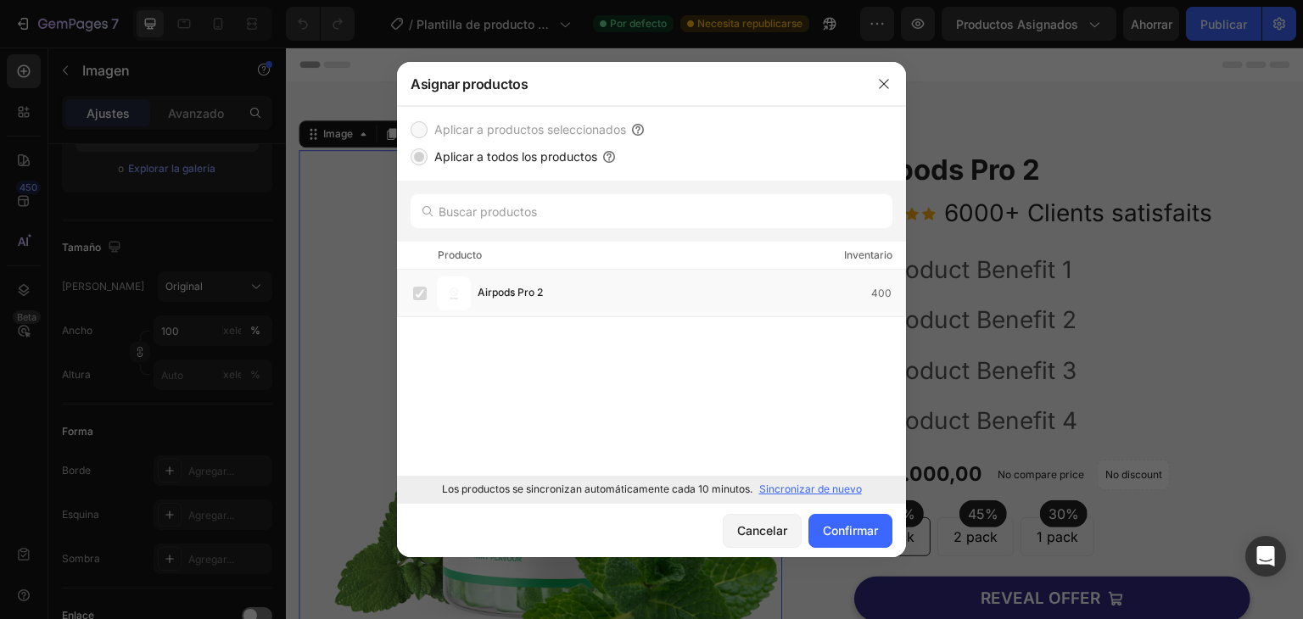
click at [797, 491] on font "Sincronizar de nuevo" at bounding box center [810, 489] width 103 height 13
click at [845, 529] on font "Confirmar" at bounding box center [850, 530] width 55 height 14
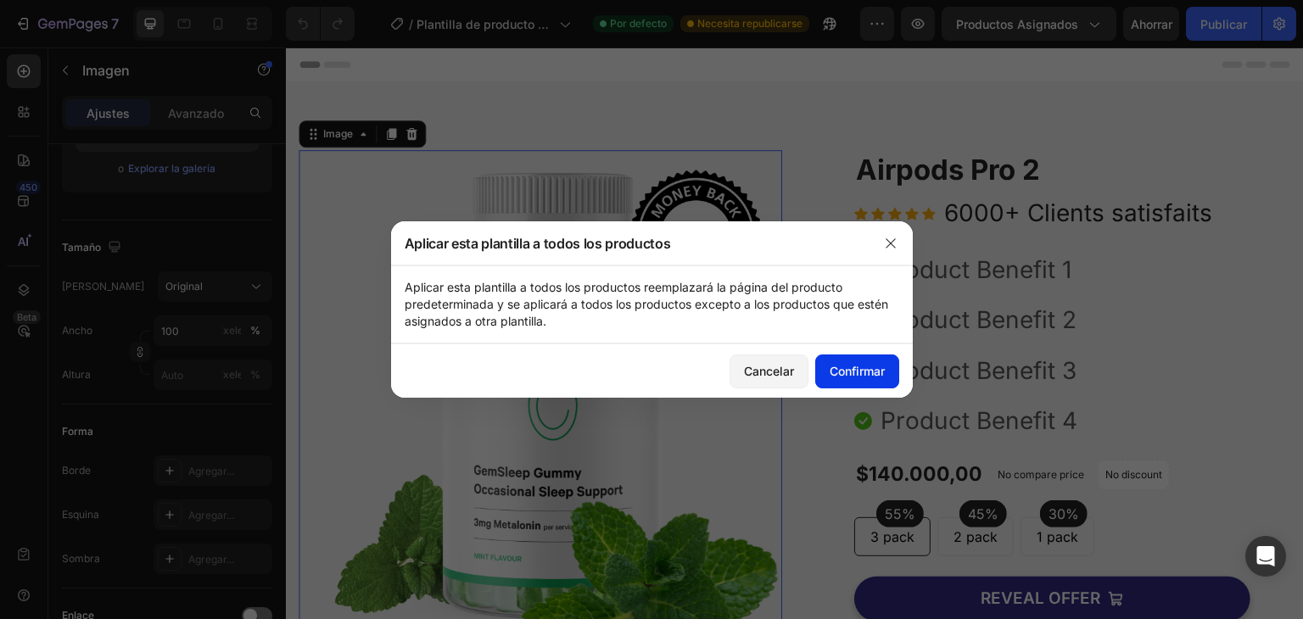
click at [855, 378] on font "Confirmar" at bounding box center [856, 371] width 55 height 18
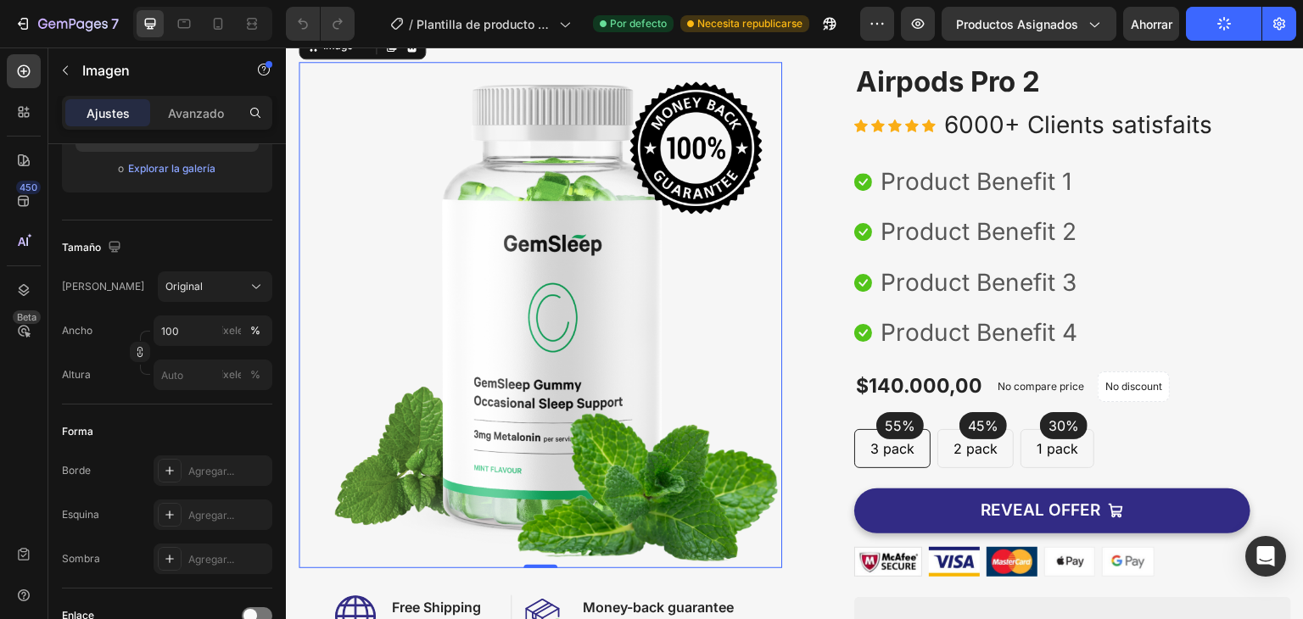
scroll to position [88, 0]
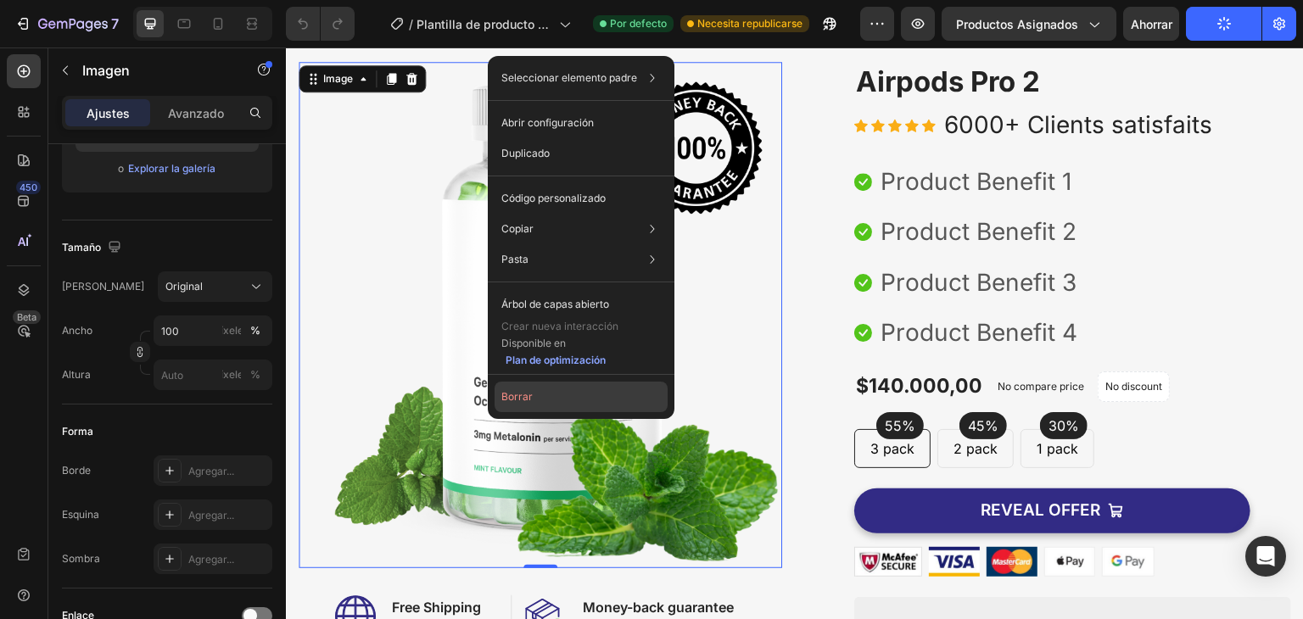
click at [528, 405] on button "Borrar" at bounding box center [580, 397] width 173 height 31
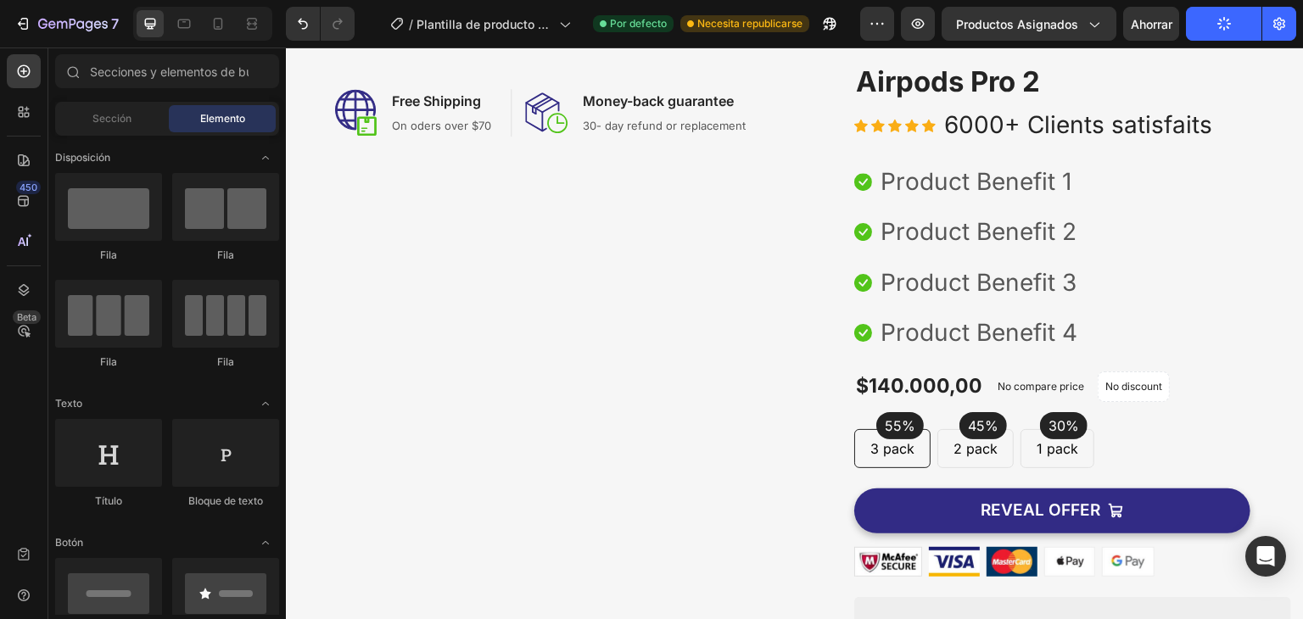
scroll to position [0, 0]
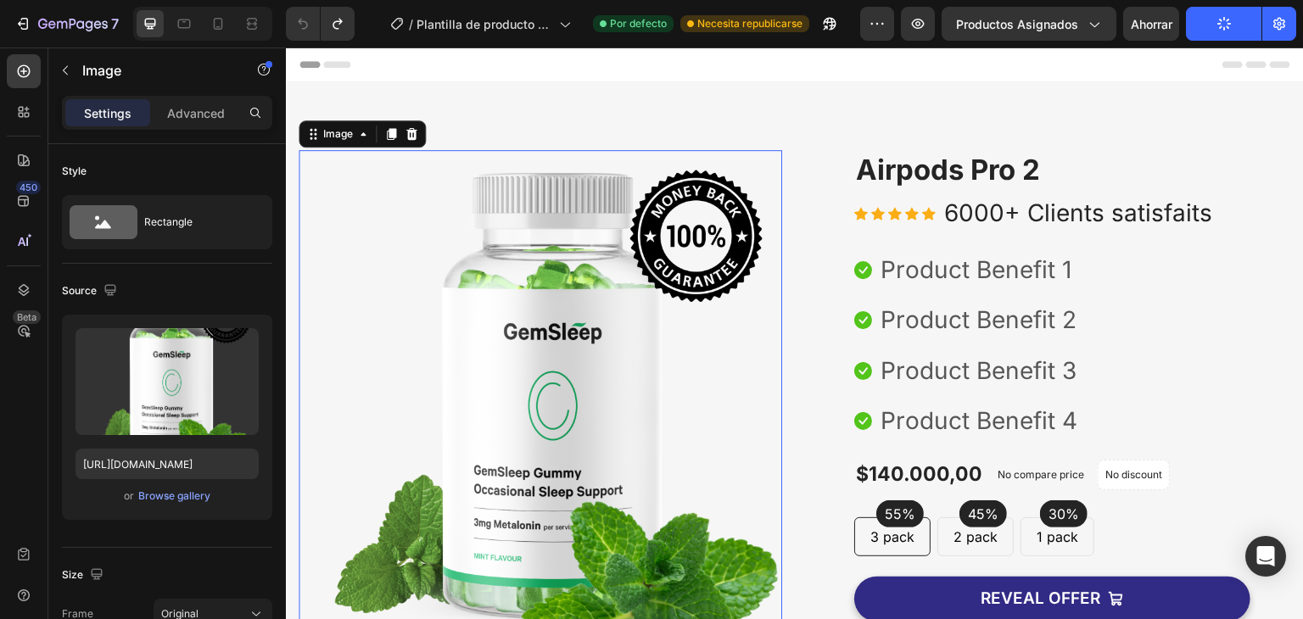
click at [408, 205] on img at bounding box center [540, 403] width 483 height 506
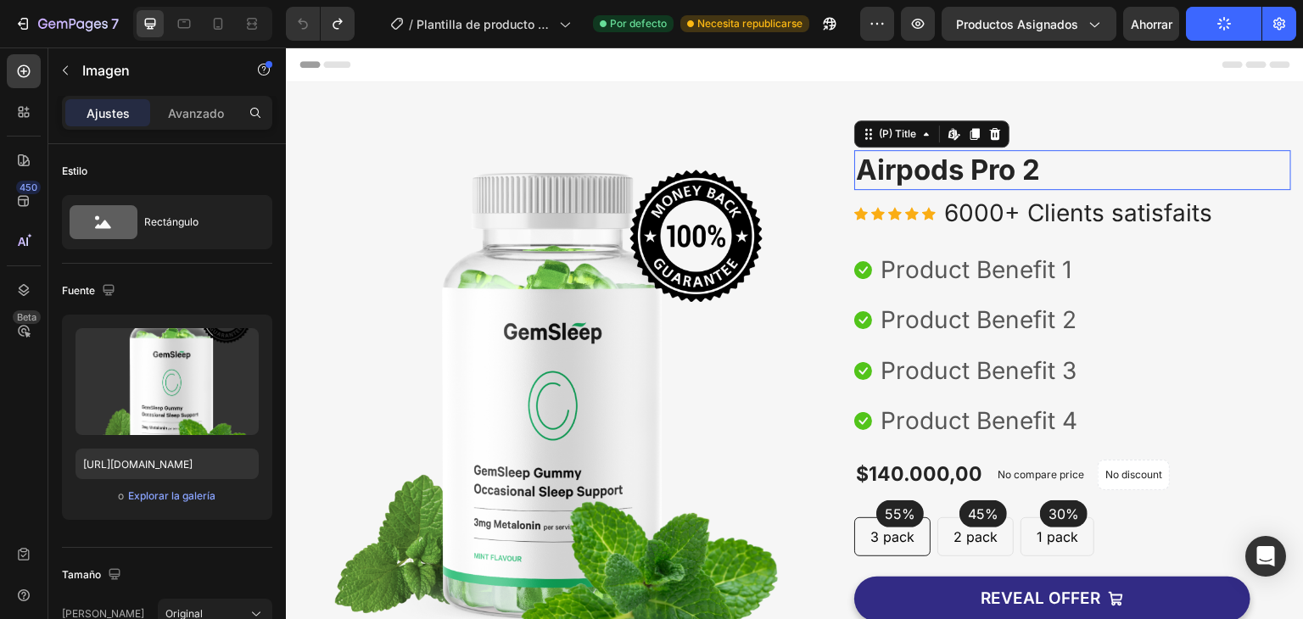
click at [941, 166] on h2 "Airpods Pro 2" at bounding box center [1072, 170] width 437 height 40
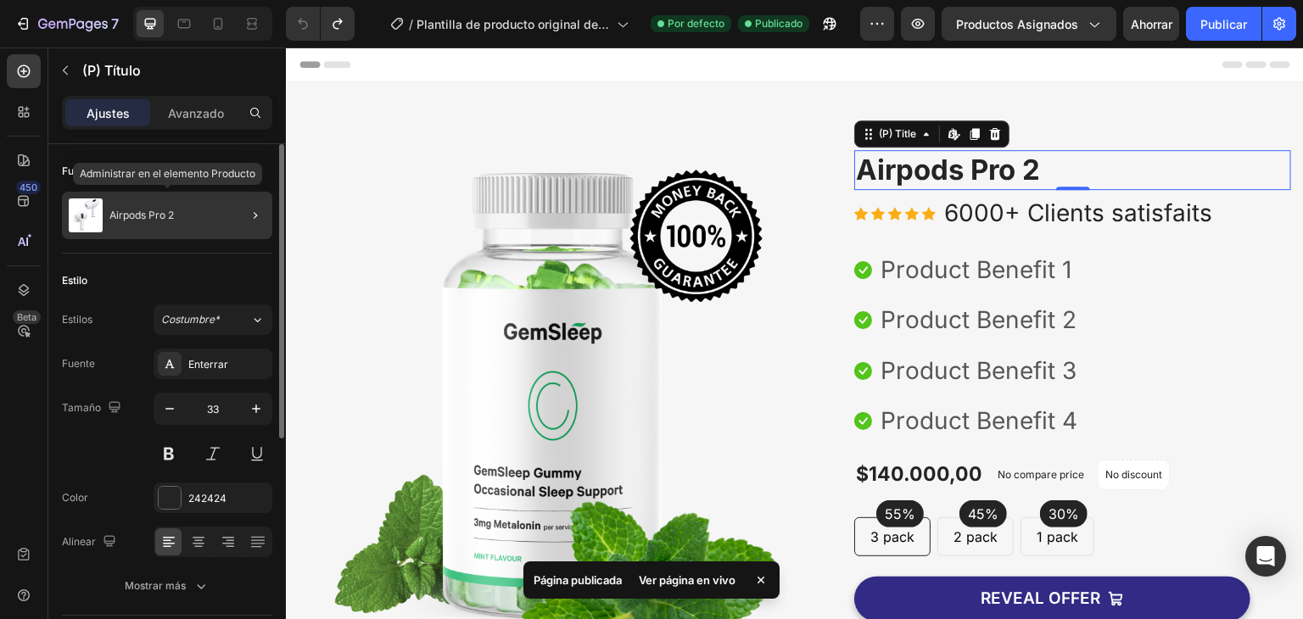
click at [156, 211] on font "Airpods Pro 2" at bounding box center [141, 215] width 64 height 13
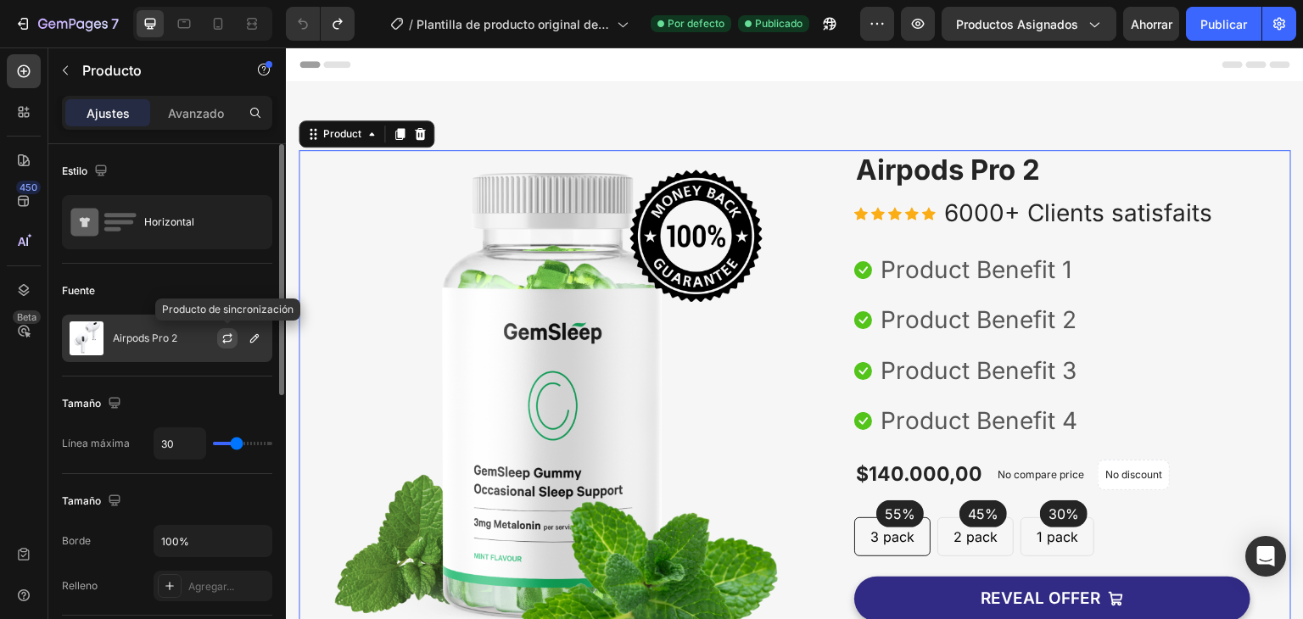
click at [237, 338] on button "button" at bounding box center [227, 338] width 20 height 20
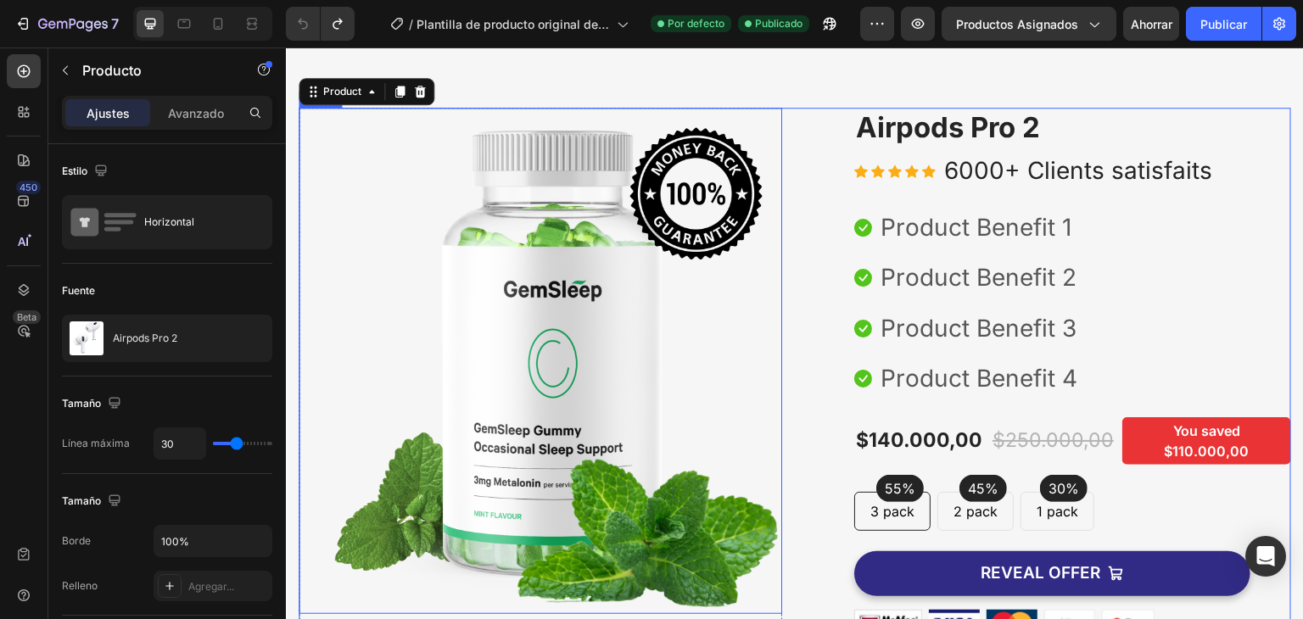
scroll to position [36, 0]
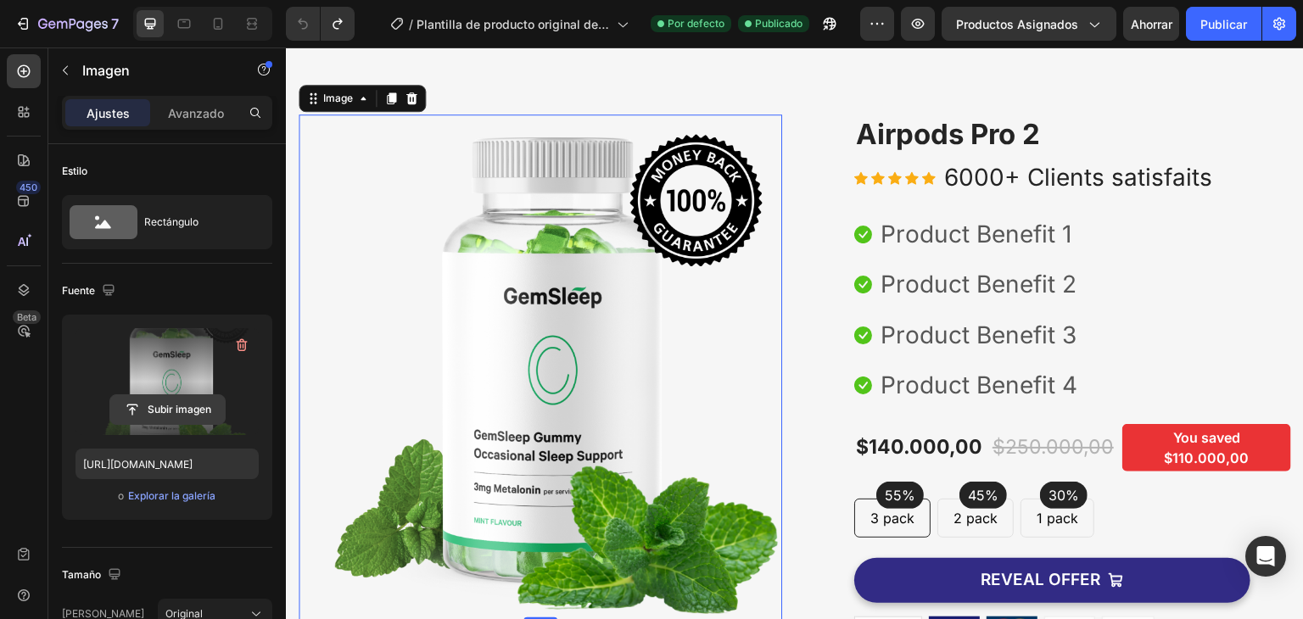
click at [163, 411] on input "file" at bounding box center [167, 409] width 115 height 29
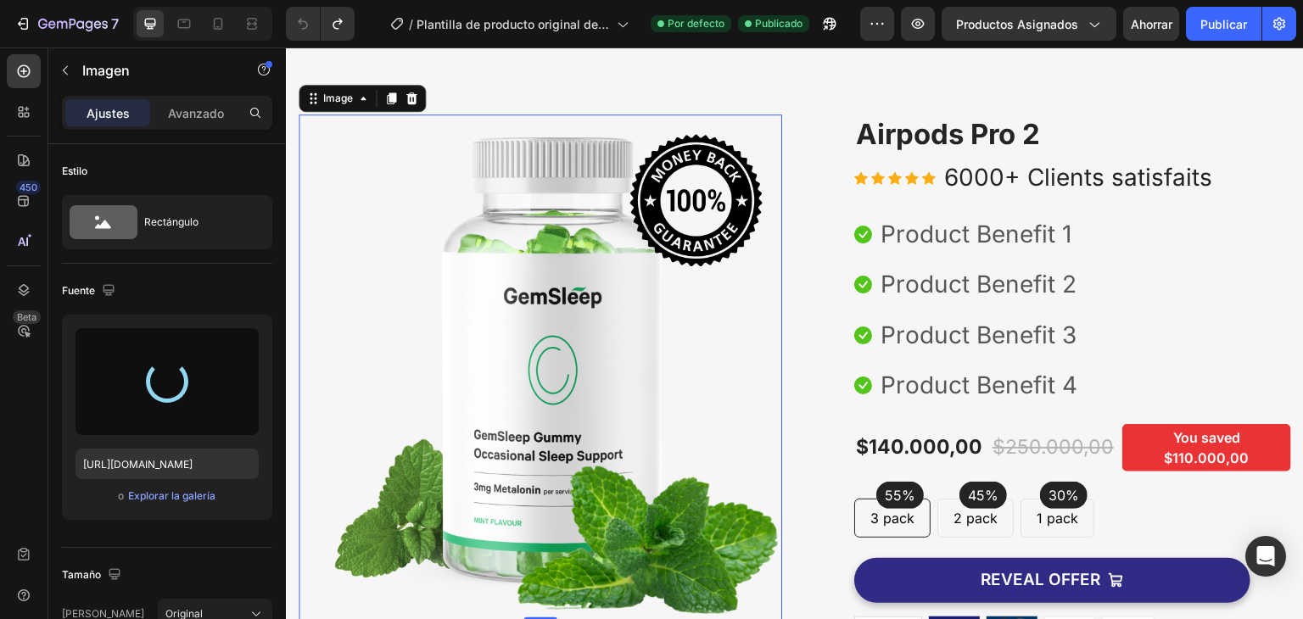
type input "[URL][DOMAIN_NAME]"
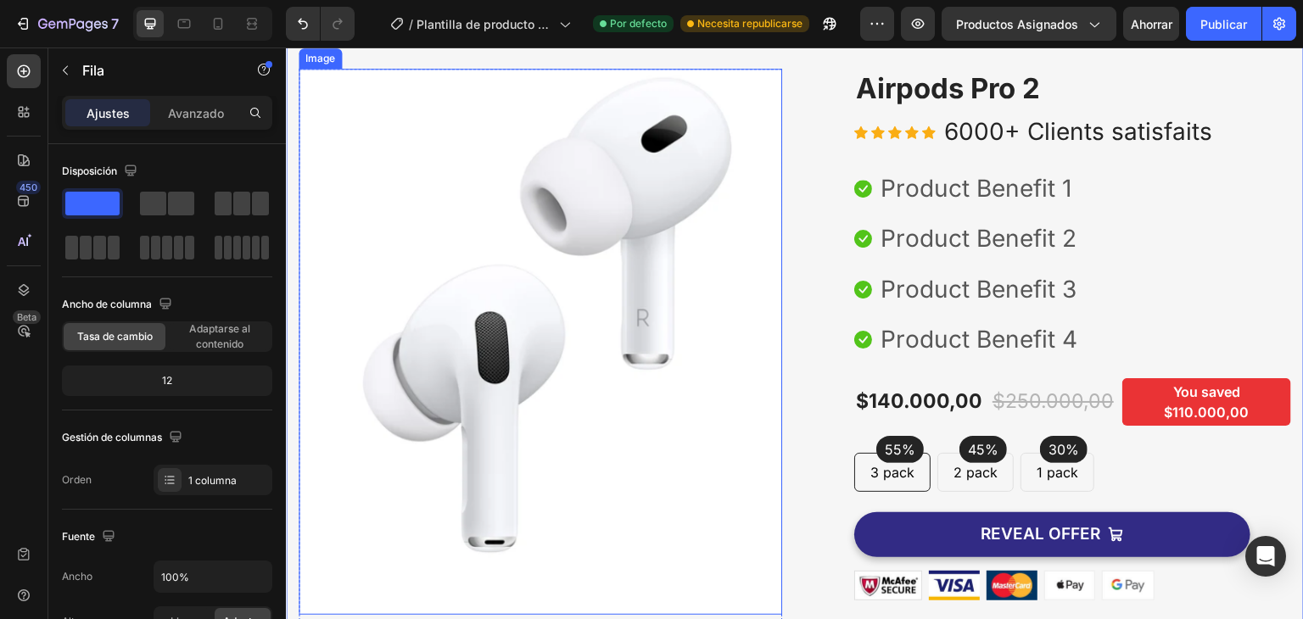
scroll to position [84, 0]
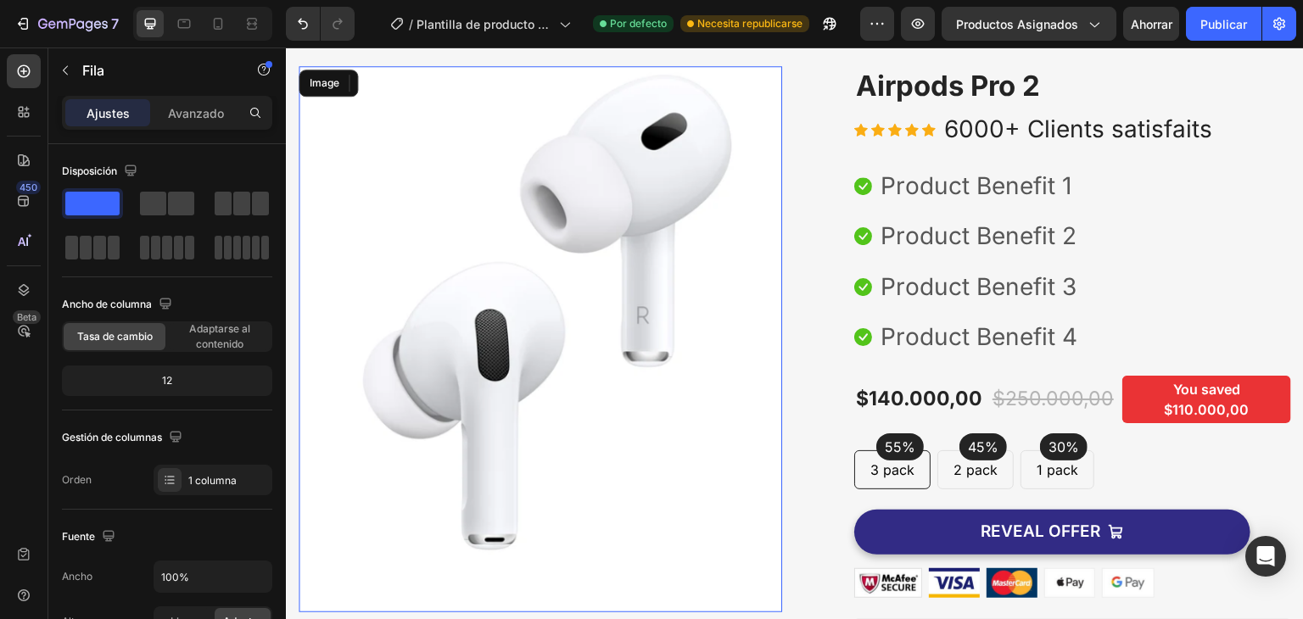
click at [604, 218] on img at bounding box center [540, 339] width 483 height 546
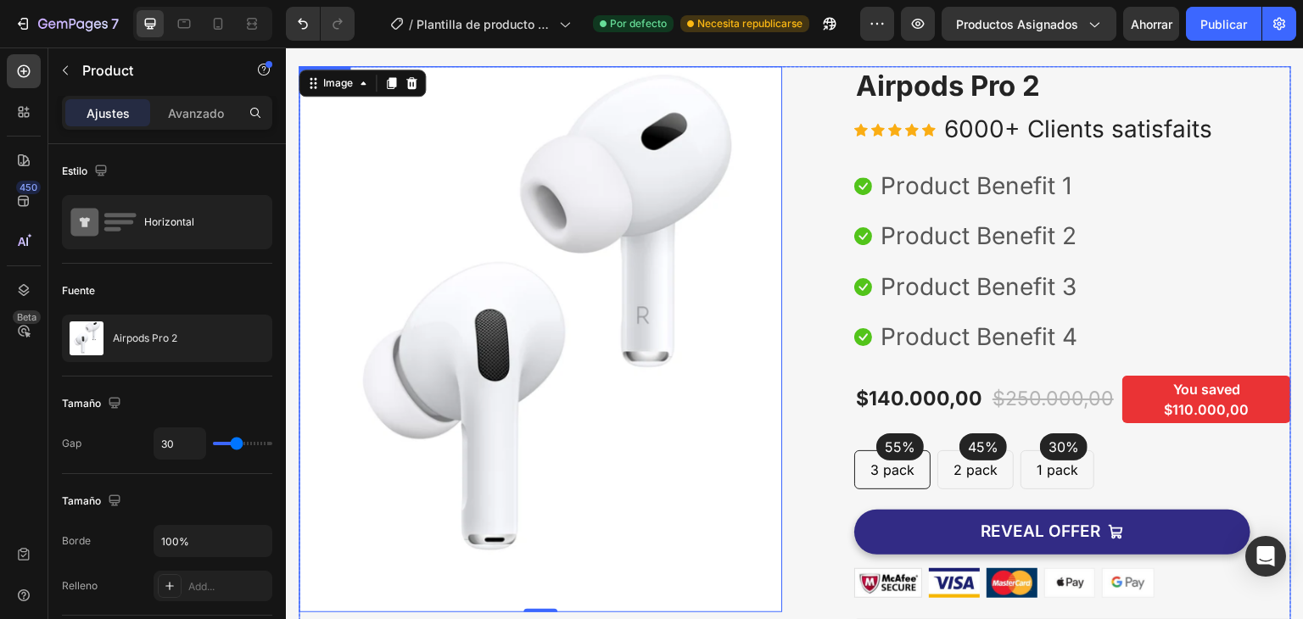
click at [792, 250] on div "Image 0 Image Free Shipping Heading On oders over $70 Text block Row Image Mone…" at bounding box center [795, 492] width 992 height 852
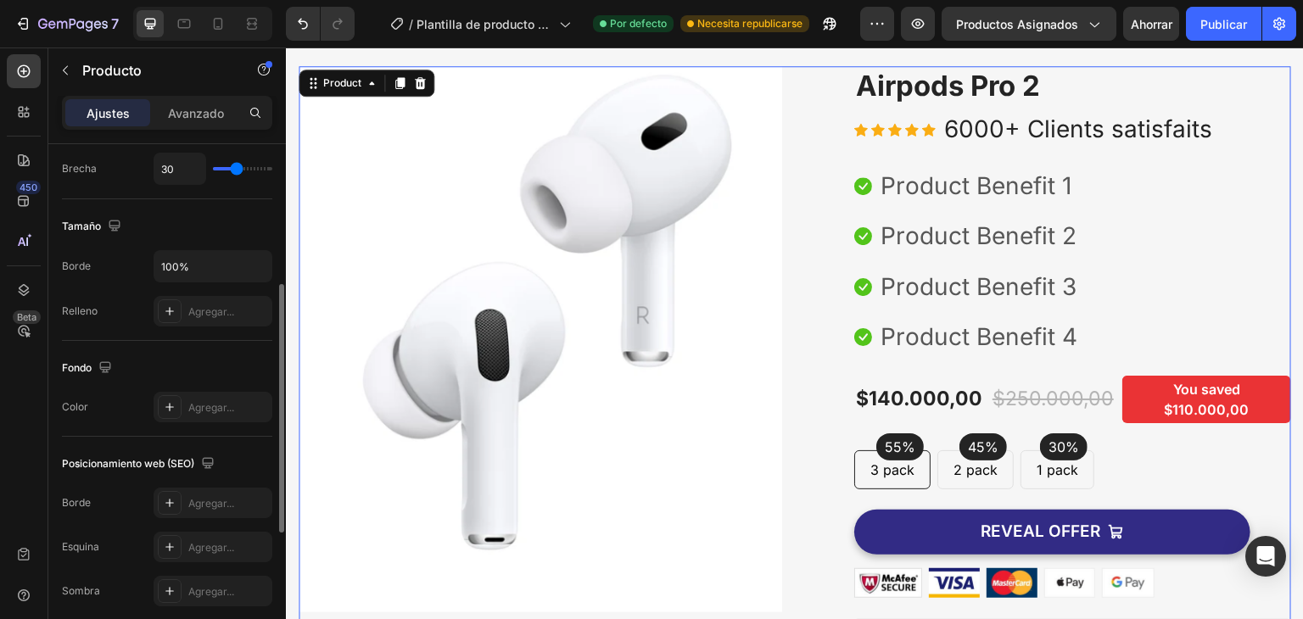
scroll to position [275, 0]
click at [221, 401] on font "Agregar..." at bounding box center [211, 407] width 46 height 13
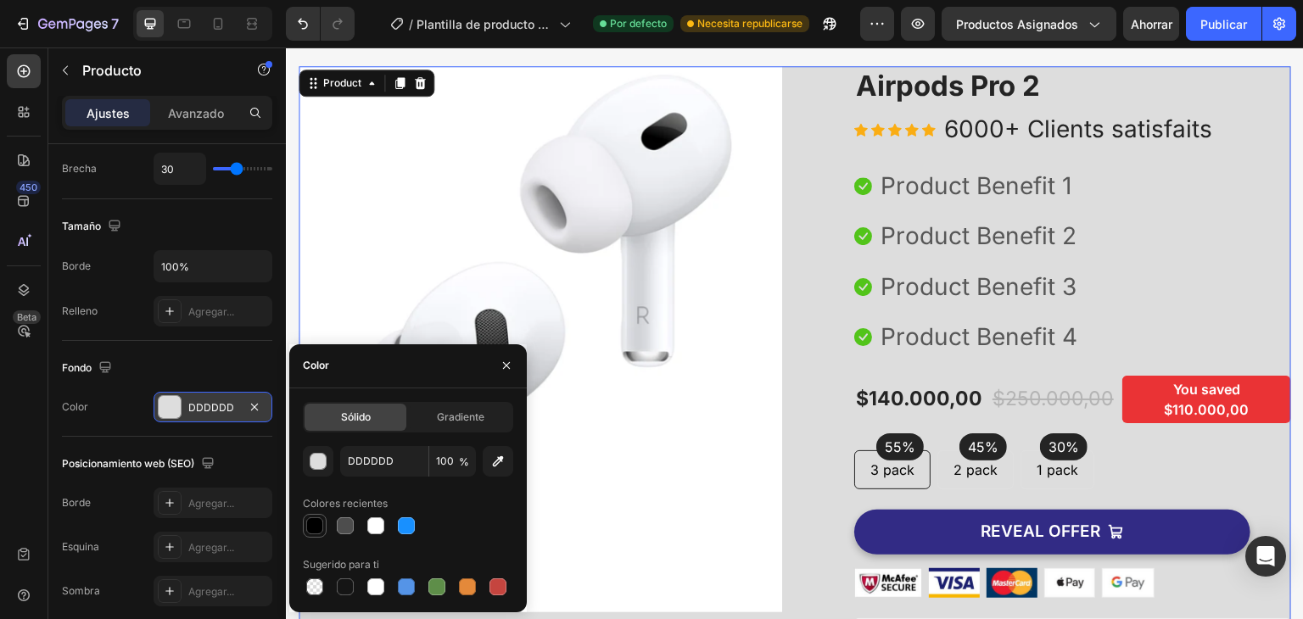
click at [317, 523] on div at bounding box center [314, 525] width 17 height 17
type input "000000"
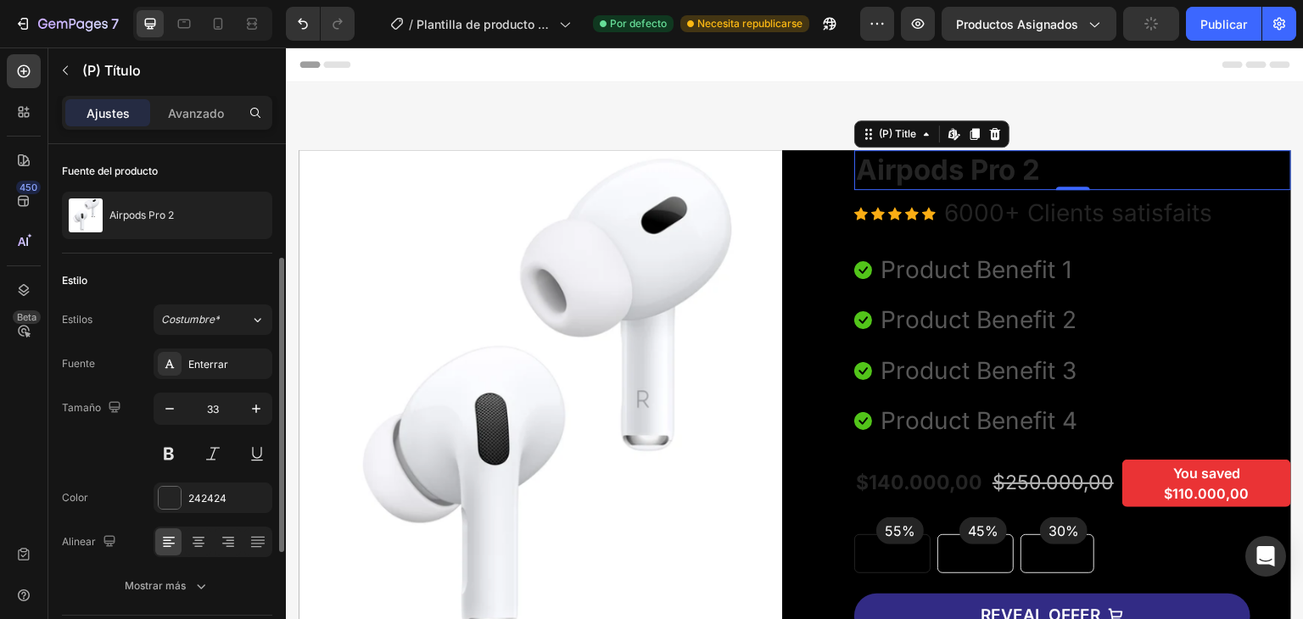
scroll to position [219, 0]
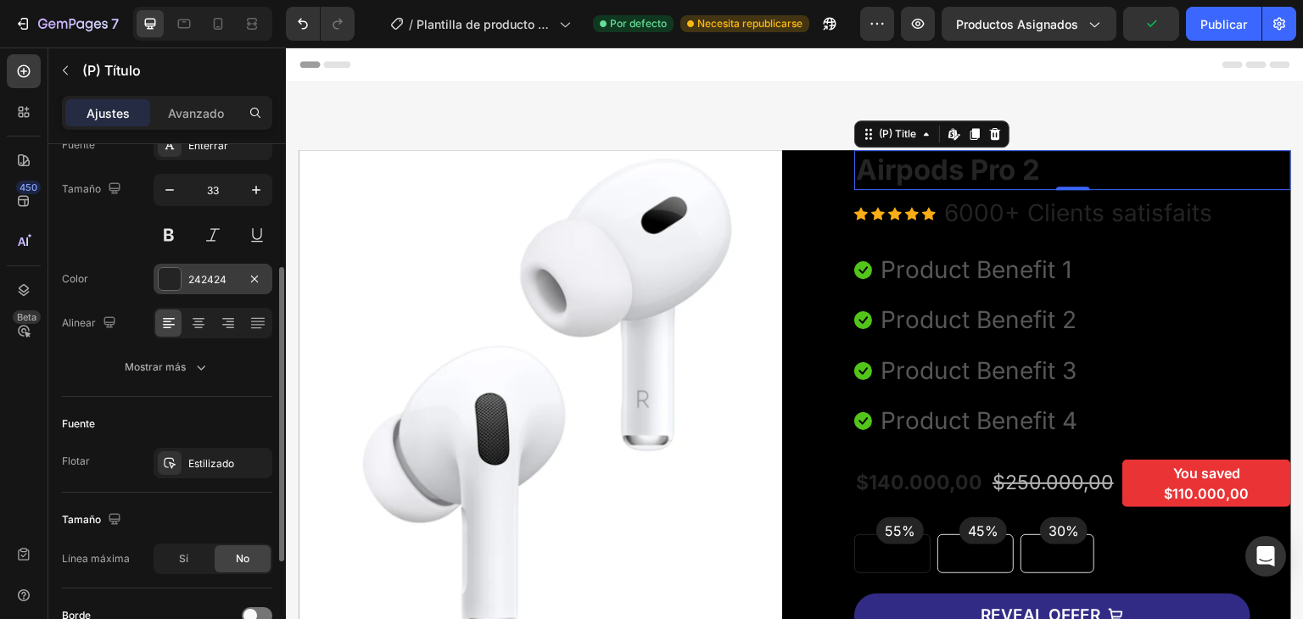
click at [175, 269] on div at bounding box center [170, 279] width 22 height 22
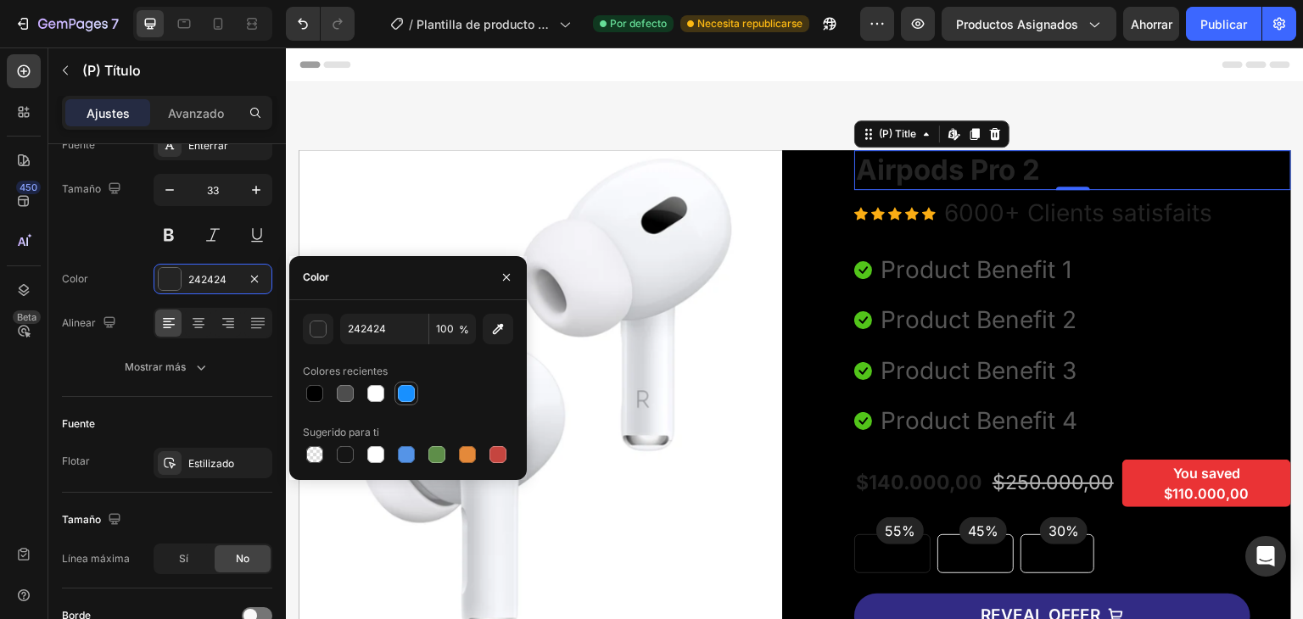
click at [417, 388] on div at bounding box center [406, 394] width 24 height 24
click at [382, 398] on div at bounding box center [375, 393] width 17 height 17
type input "FFFFFF"
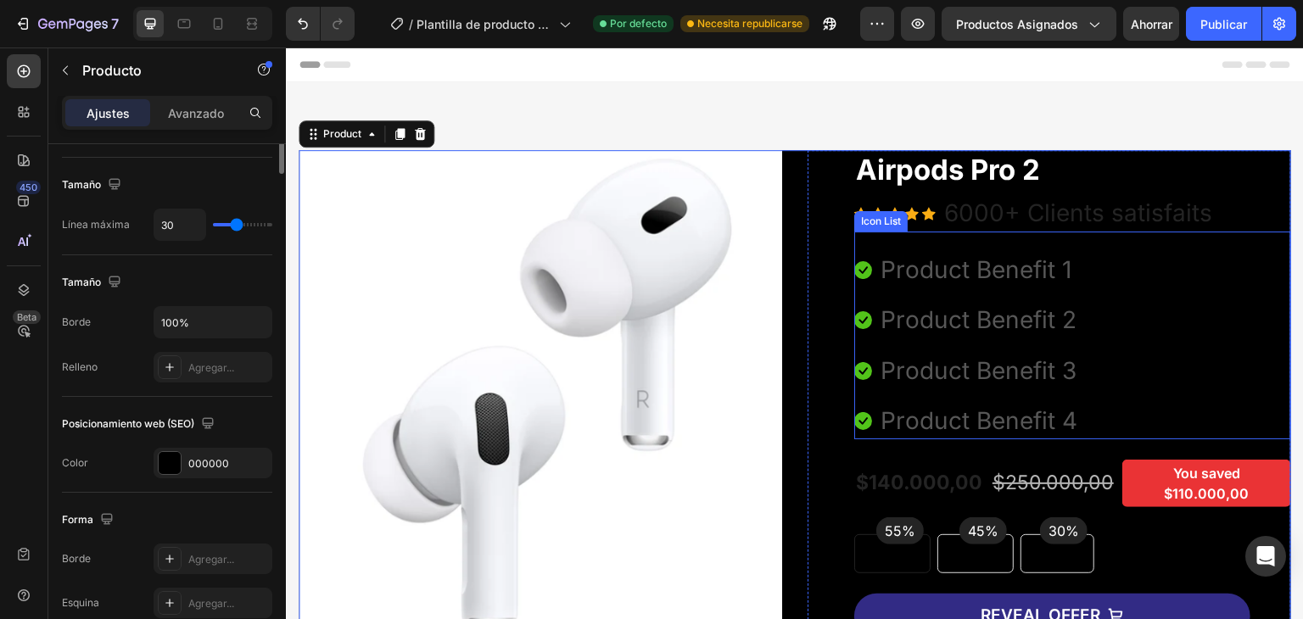
scroll to position [0, 0]
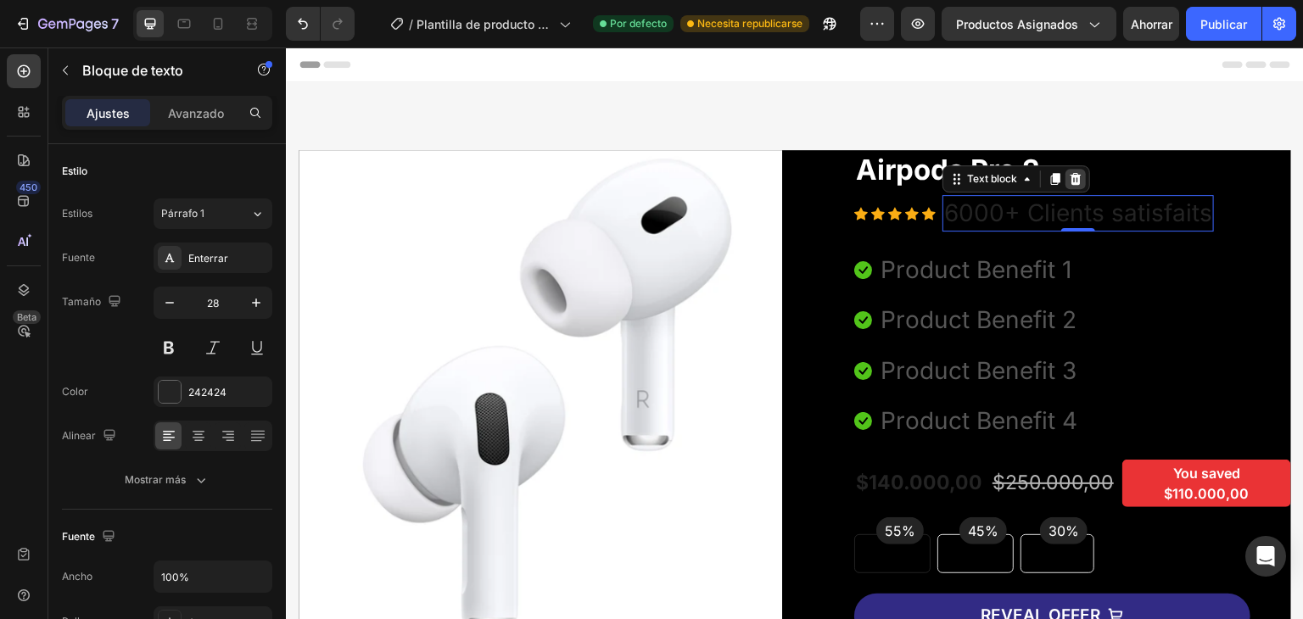
click at [1073, 177] on icon at bounding box center [1075, 179] width 11 height 12
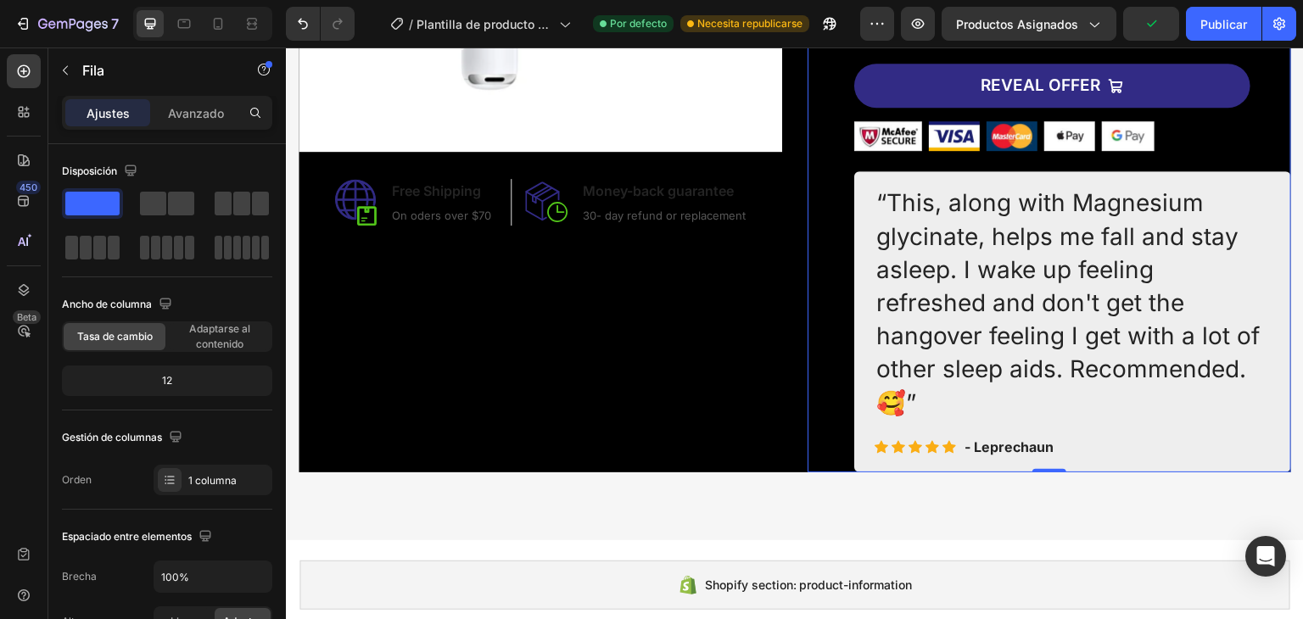
scroll to position [623, 0]
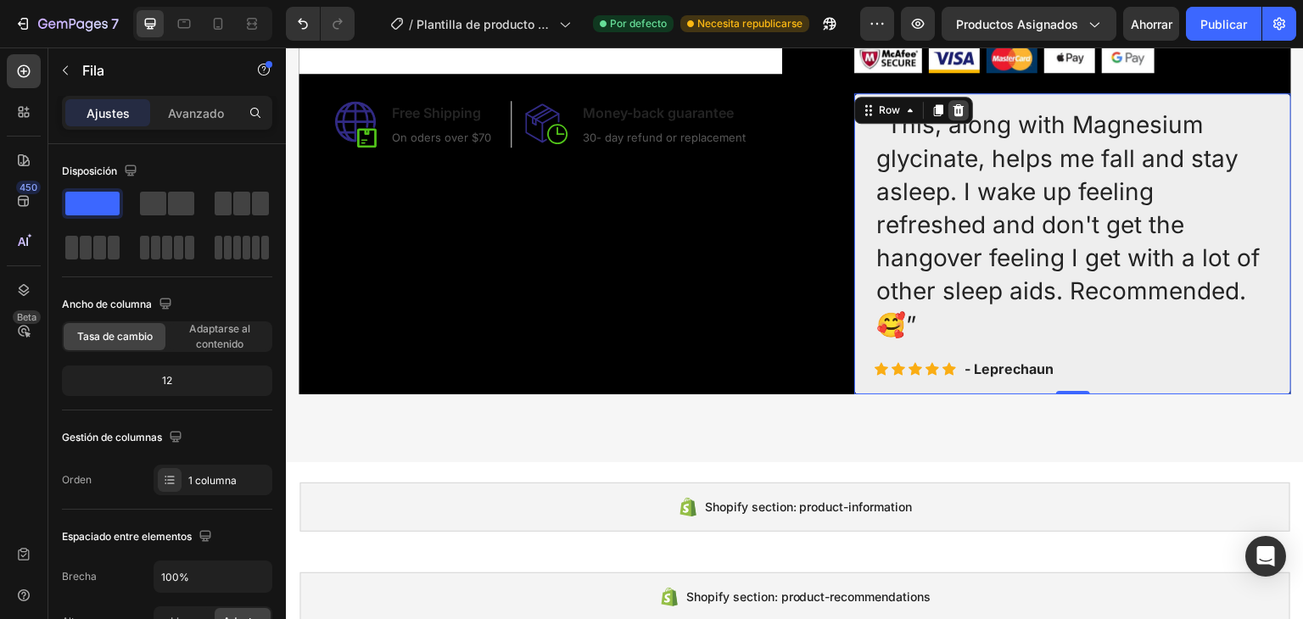
click at [958, 109] on icon at bounding box center [959, 110] width 14 height 14
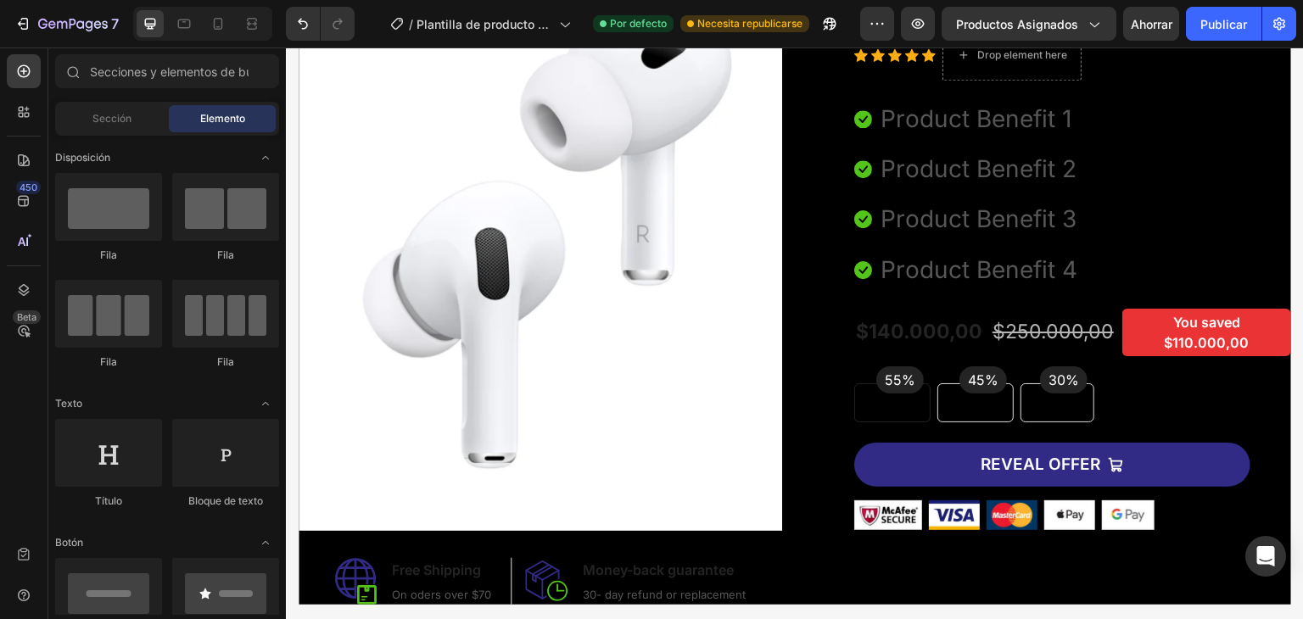
scroll to position [177, 0]
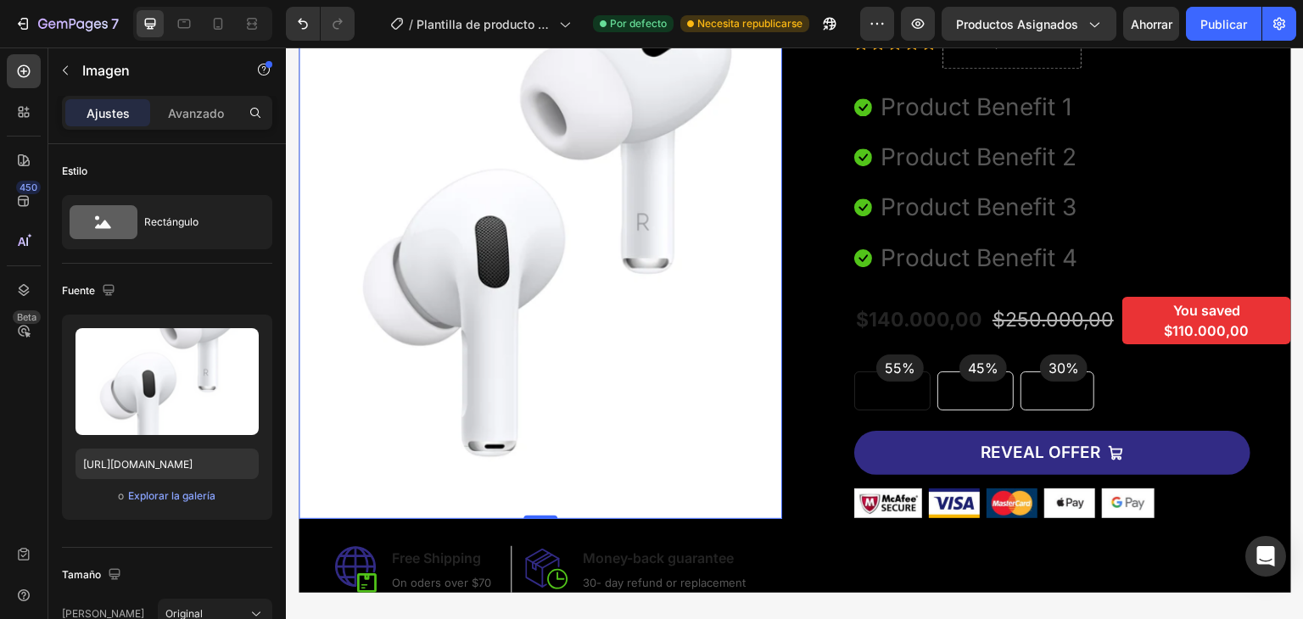
click at [384, 260] on img at bounding box center [540, 246] width 483 height 546
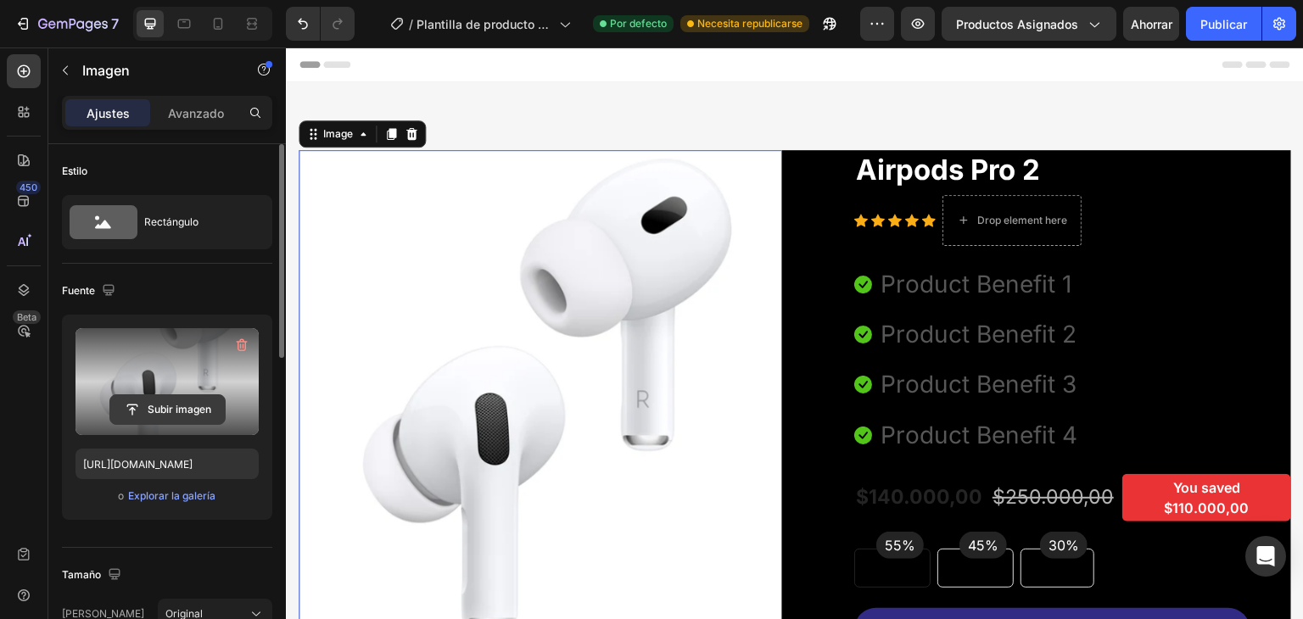
click at [159, 401] on input "file" at bounding box center [167, 409] width 115 height 29
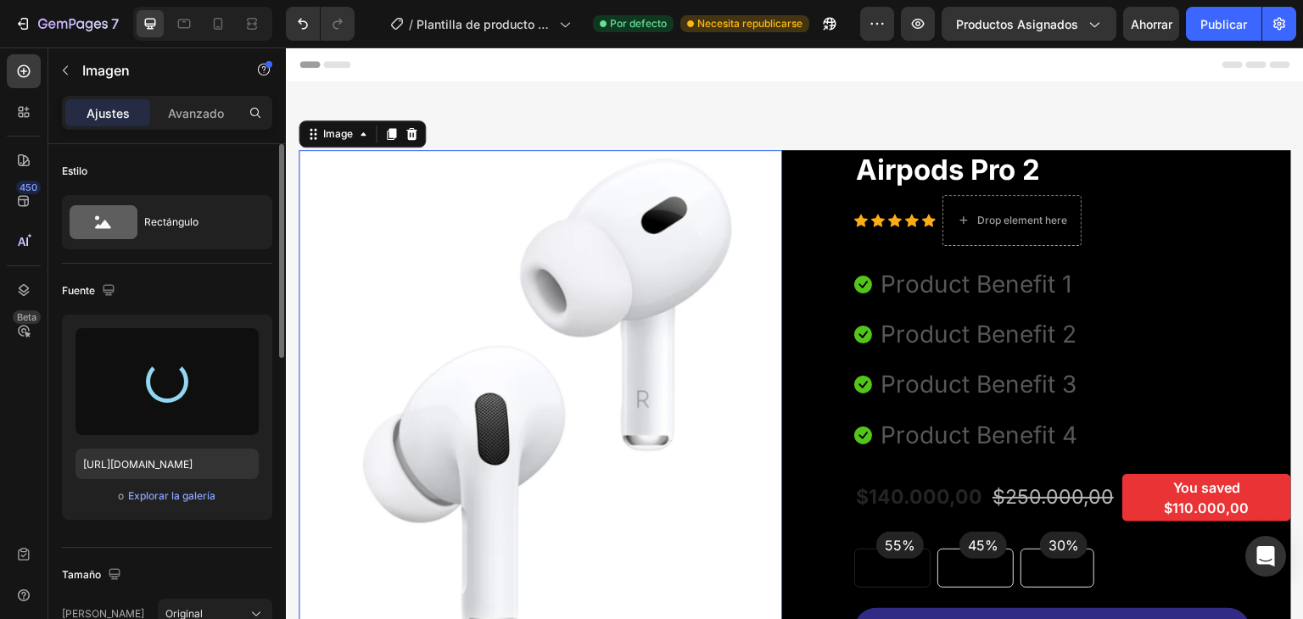
type input "[URL][DOMAIN_NAME]"
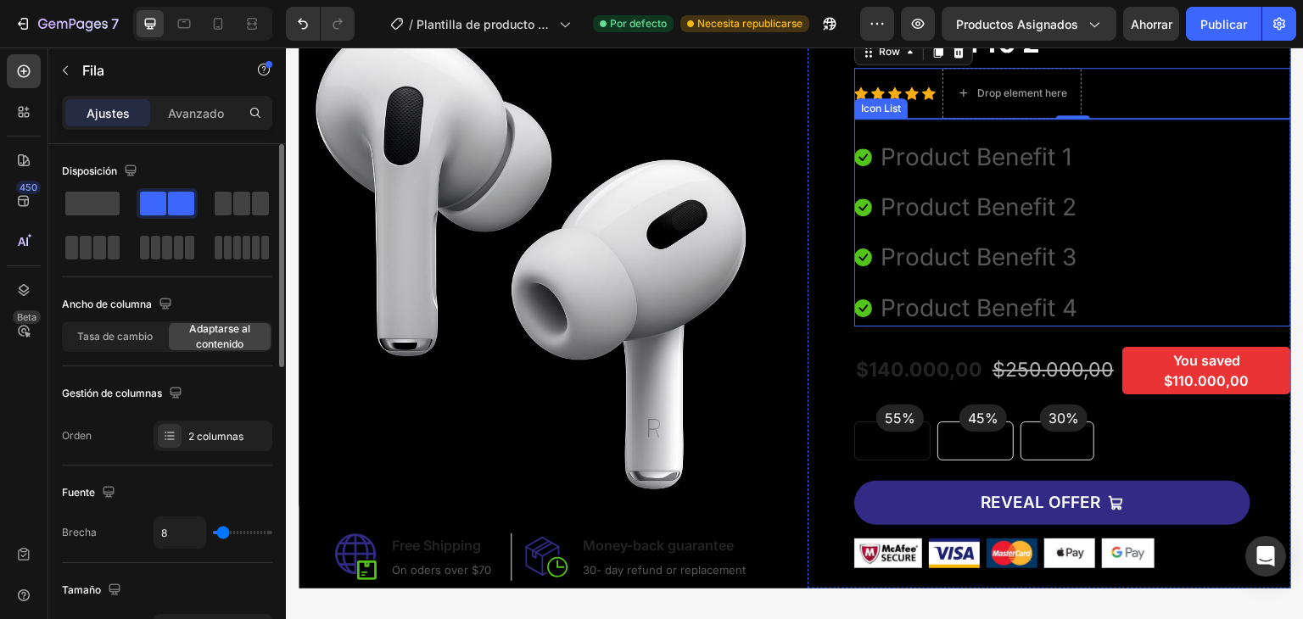
scroll to position [128, 0]
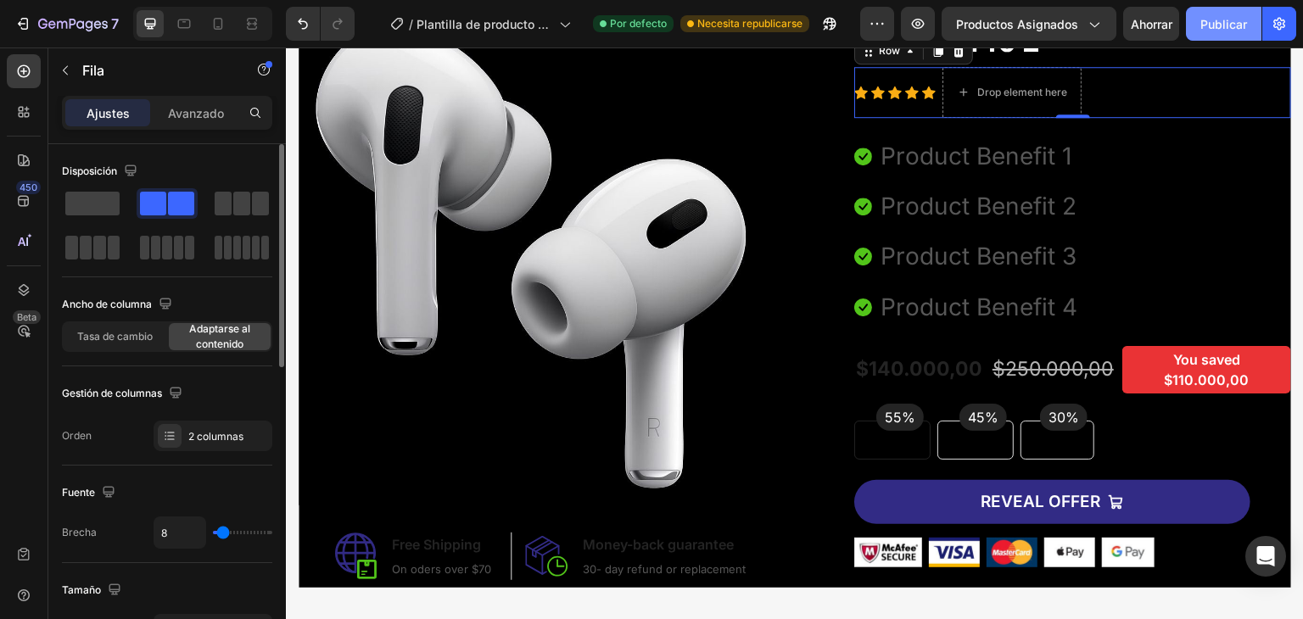
click at [1202, 25] on font "Publicar" at bounding box center [1223, 24] width 47 height 14
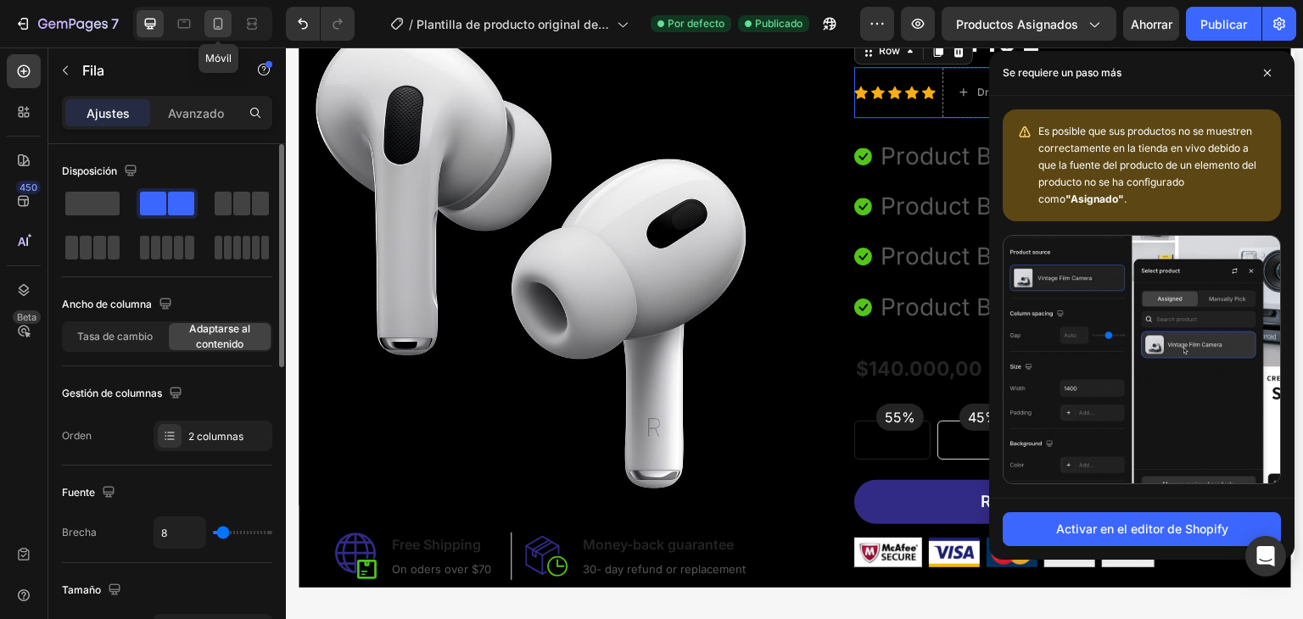
click at [230, 25] on div at bounding box center [217, 23] width 27 height 27
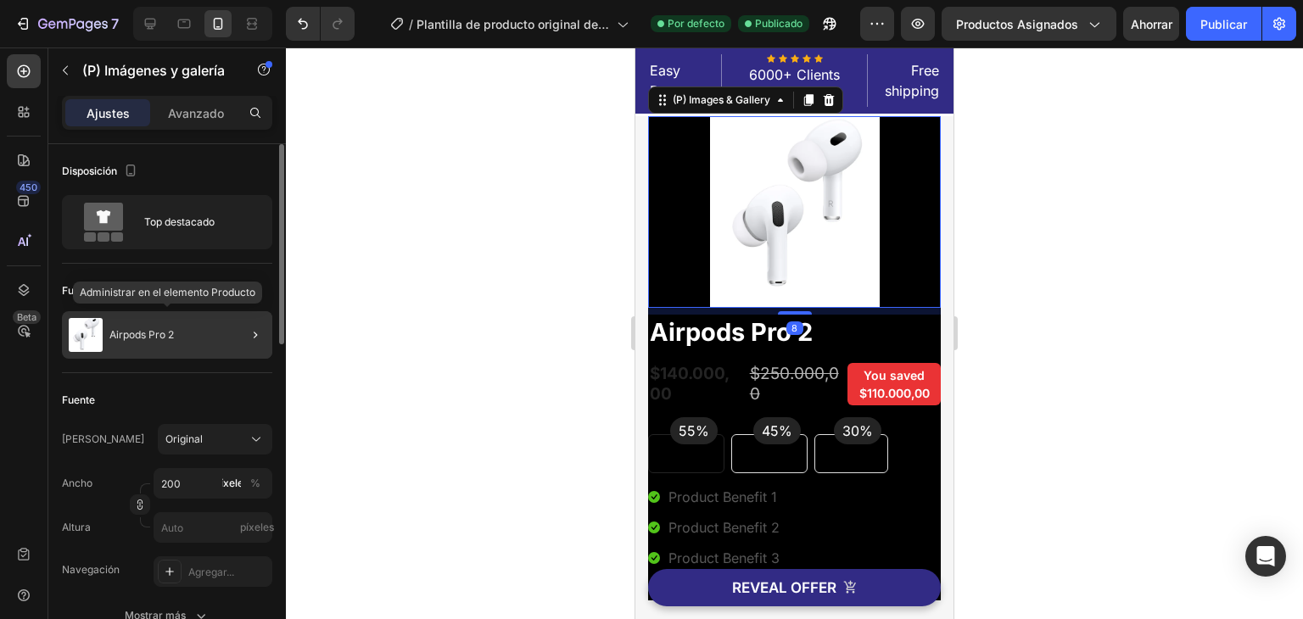
click at [169, 350] on div "Airpods Pro 2" at bounding box center [167, 334] width 210 height 47
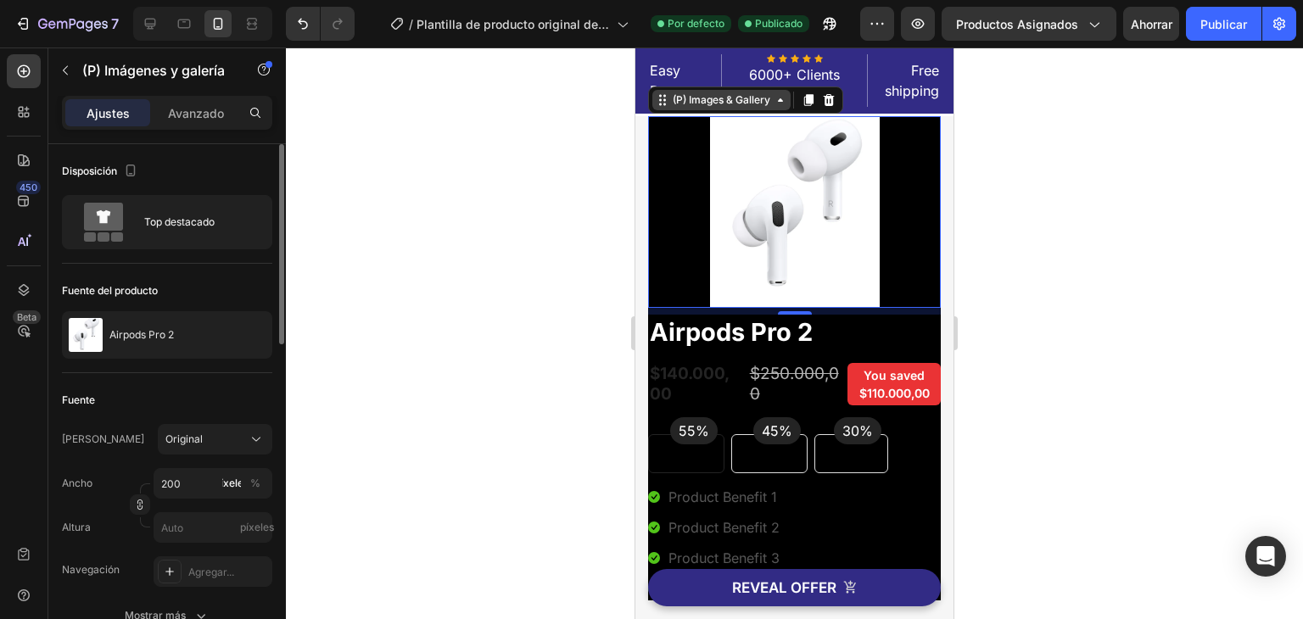
click at [784, 102] on div "Easy Returns Text block Icon Icon Icon Icon Icon Icon List Hoz 6000+ Clients sa…" at bounding box center [794, 361] width 318 height 559
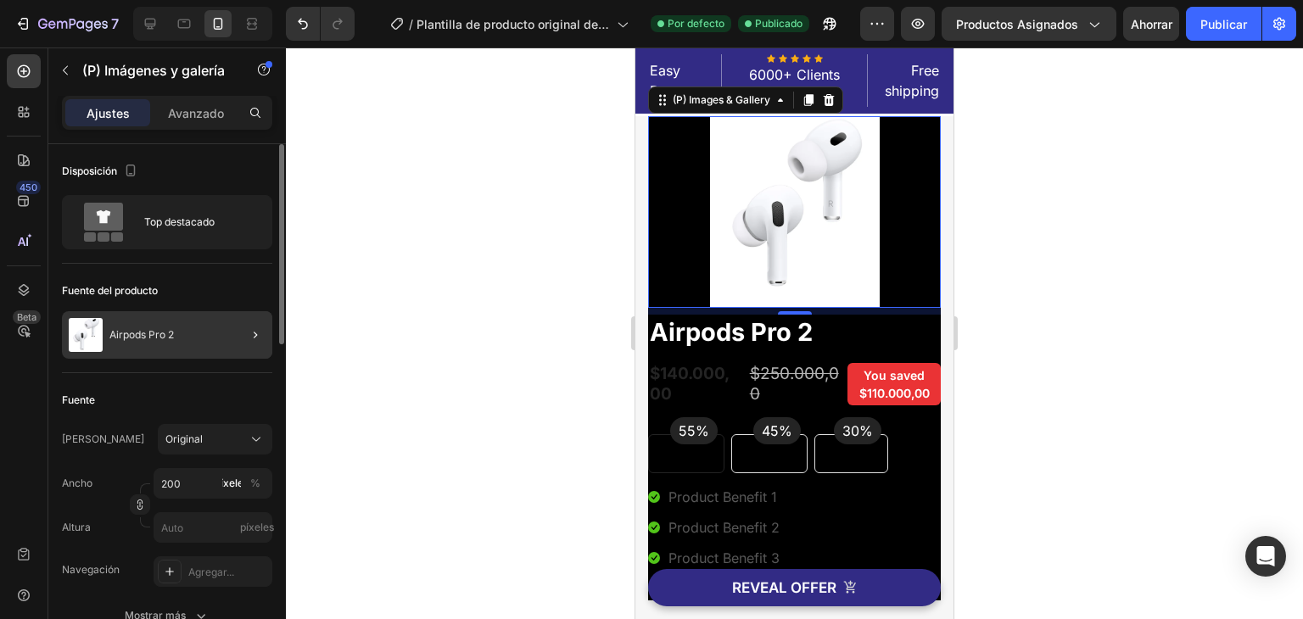
click at [228, 340] on div at bounding box center [248, 334] width 47 height 47
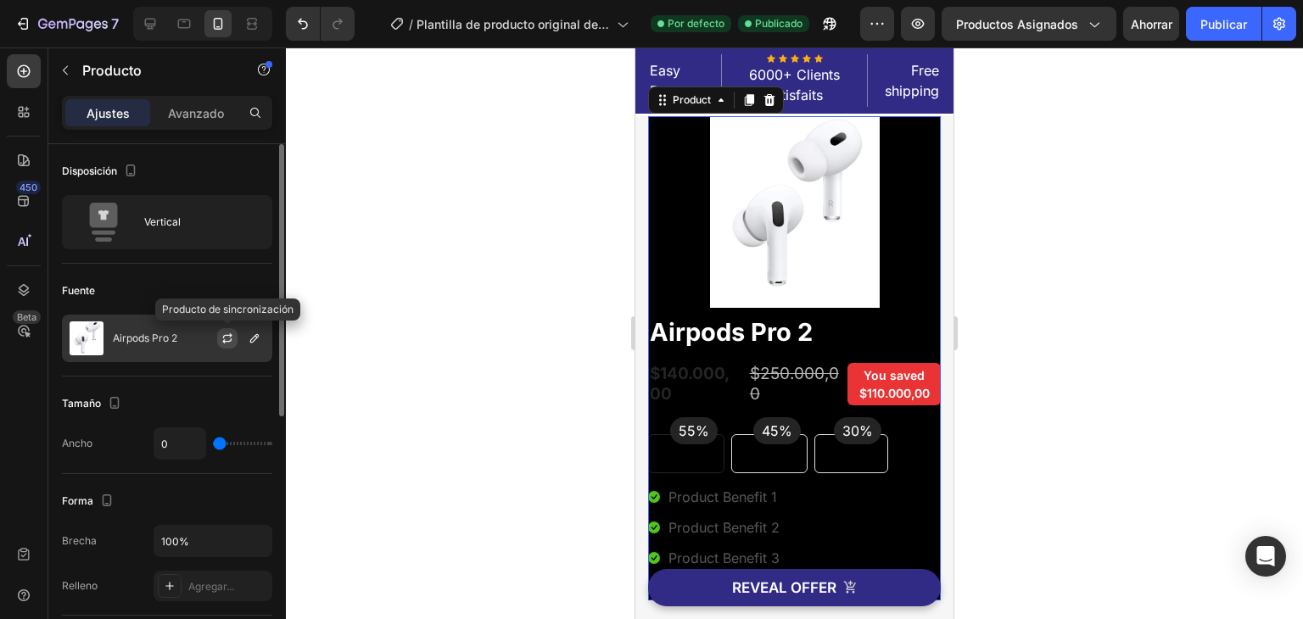
click at [231, 339] on icon "button" at bounding box center [226, 340] width 9 height 5
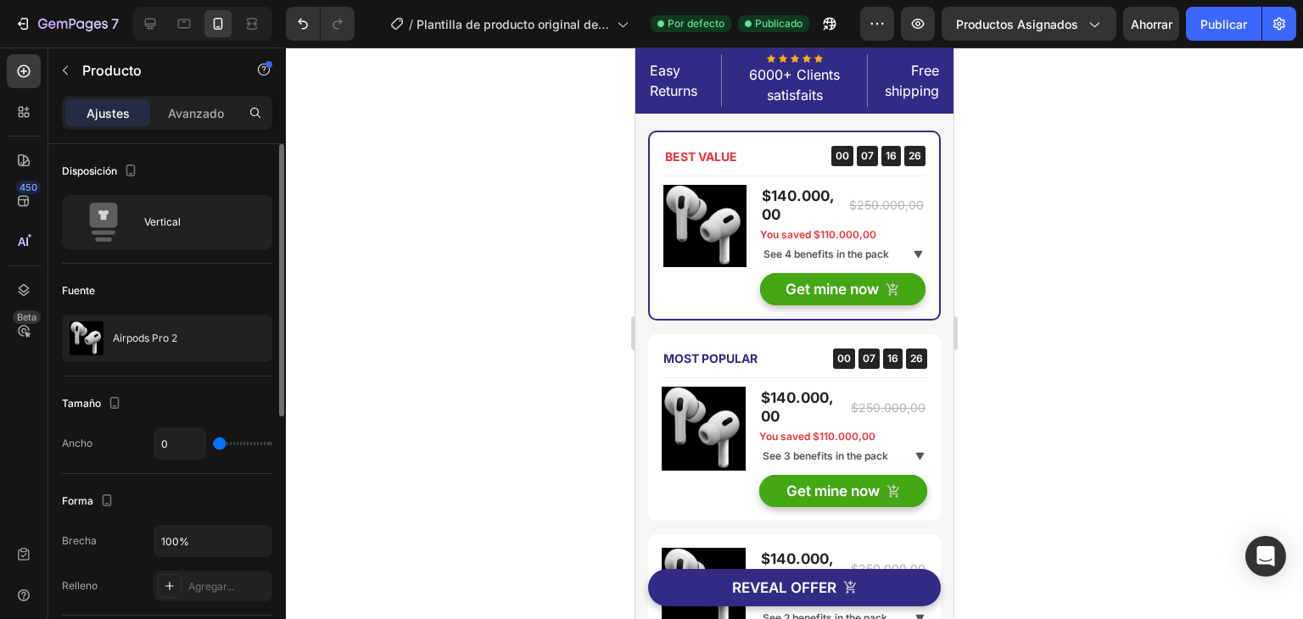
scroll to position [461, 0]
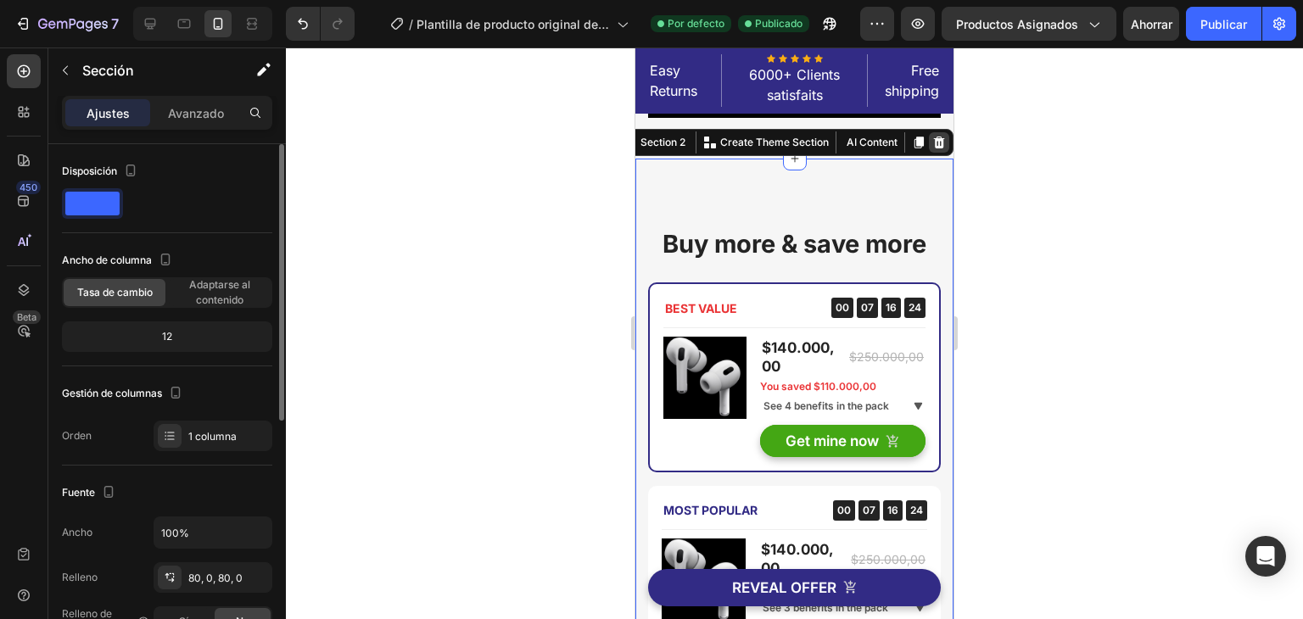
click at [934, 148] on icon at bounding box center [939, 143] width 11 height 12
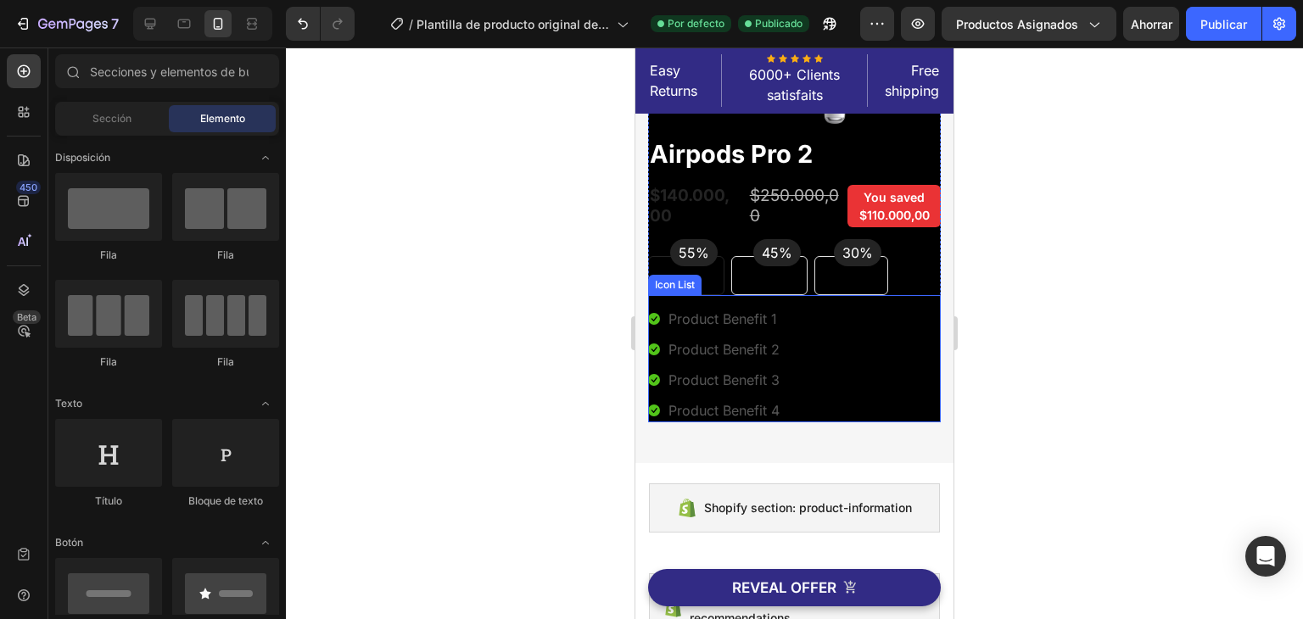
scroll to position [0, 0]
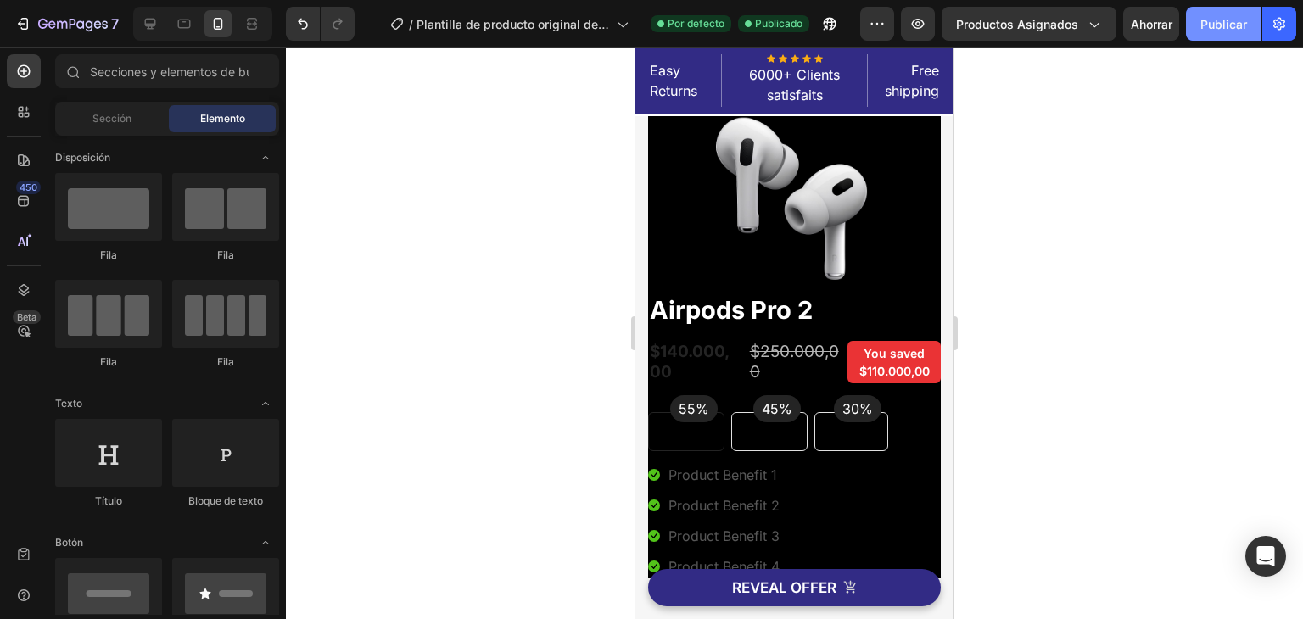
click at [1228, 37] on button "Publicar" at bounding box center [1223, 24] width 75 height 34
click at [1215, 21] on font "Publicar" at bounding box center [1223, 24] width 47 height 14
